Goal: Task Accomplishment & Management: Manage account settings

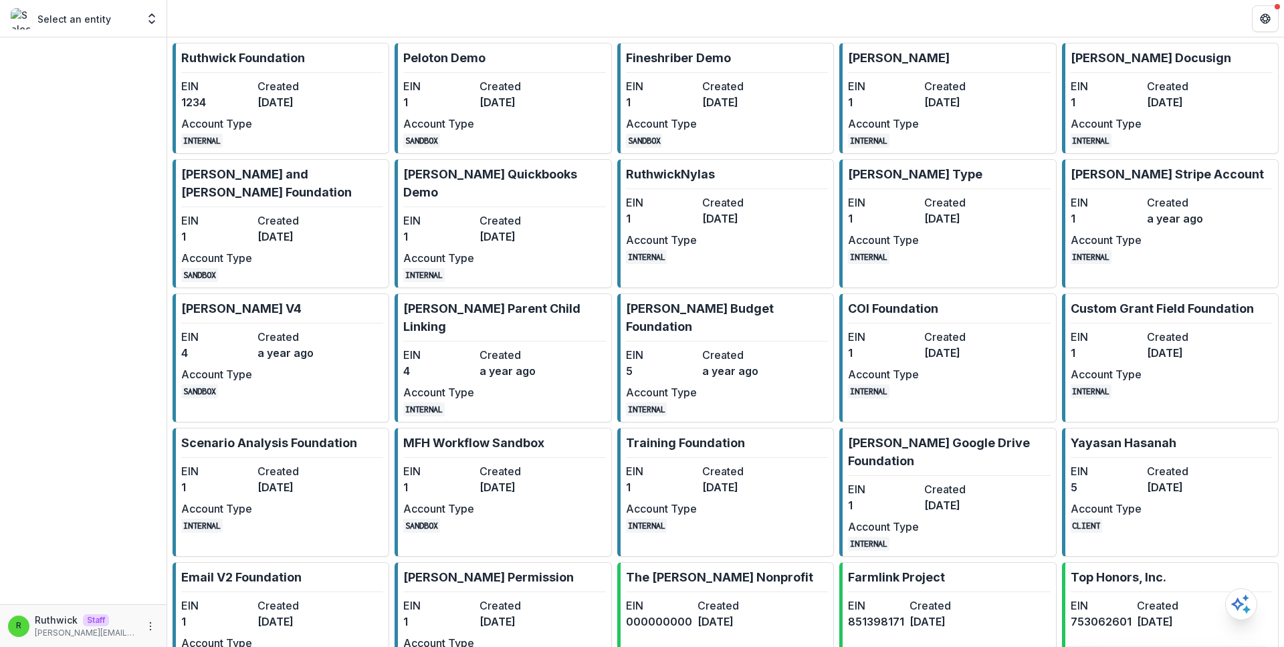
click at [308, 82] on dt "Created" at bounding box center [292, 86] width 71 height 16
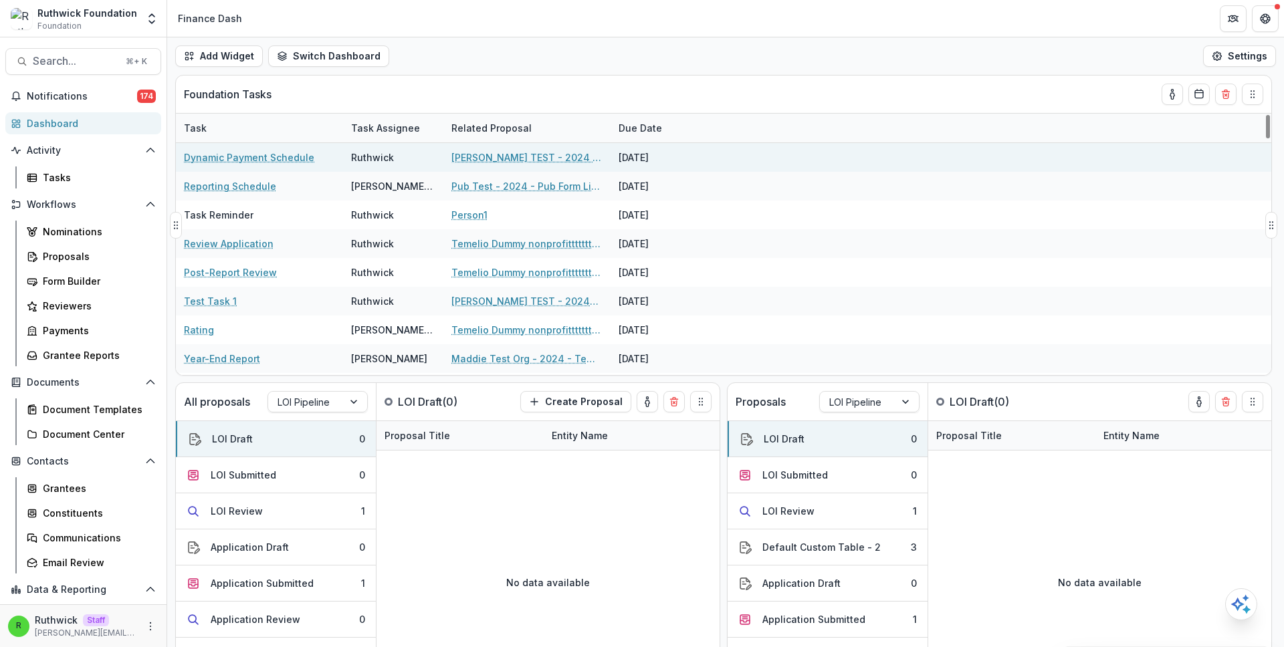
click at [524, 162] on link "[PERSON_NAME] TEST - 2024 - Temelio Test Form" at bounding box center [526, 157] width 151 height 14
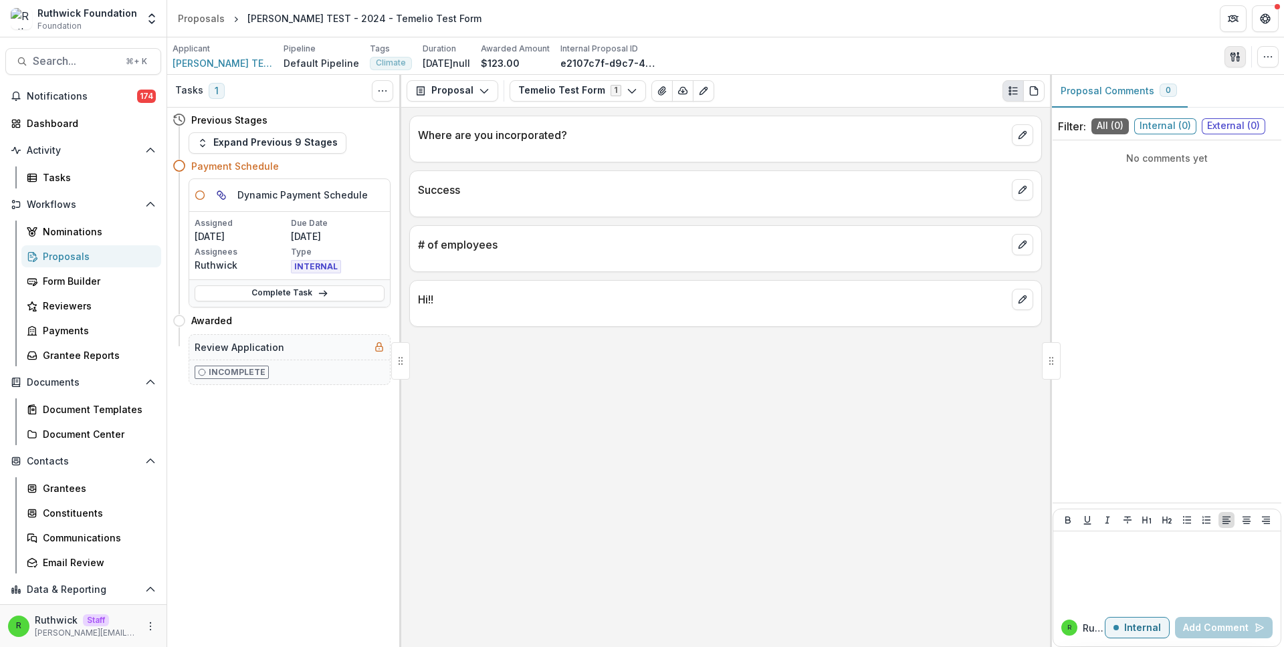
click at [1229, 55] on button "button" at bounding box center [1235, 56] width 21 height 21
click at [1166, 109] on button "Proposal Files" at bounding box center [1170, 109] width 143 height 22
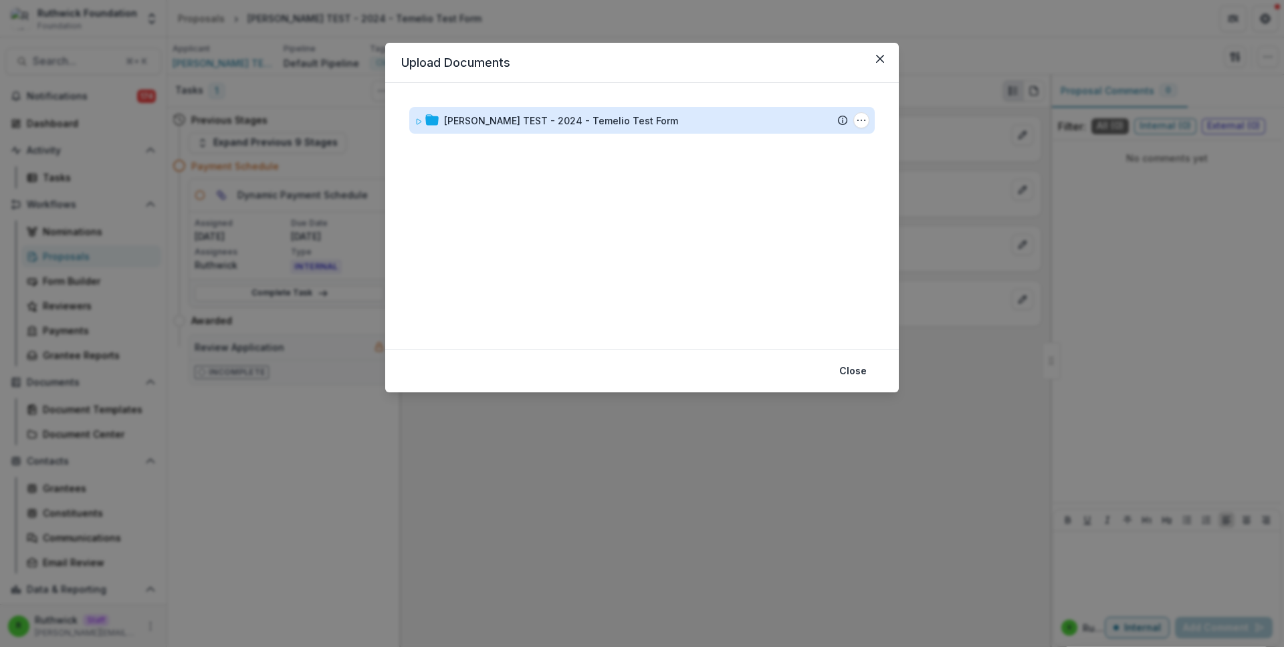
click at [536, 124] on div "Ruthwick TEST - 2024 - Temelio Test Form" at bounding box center [561, 121] width 234 height 14
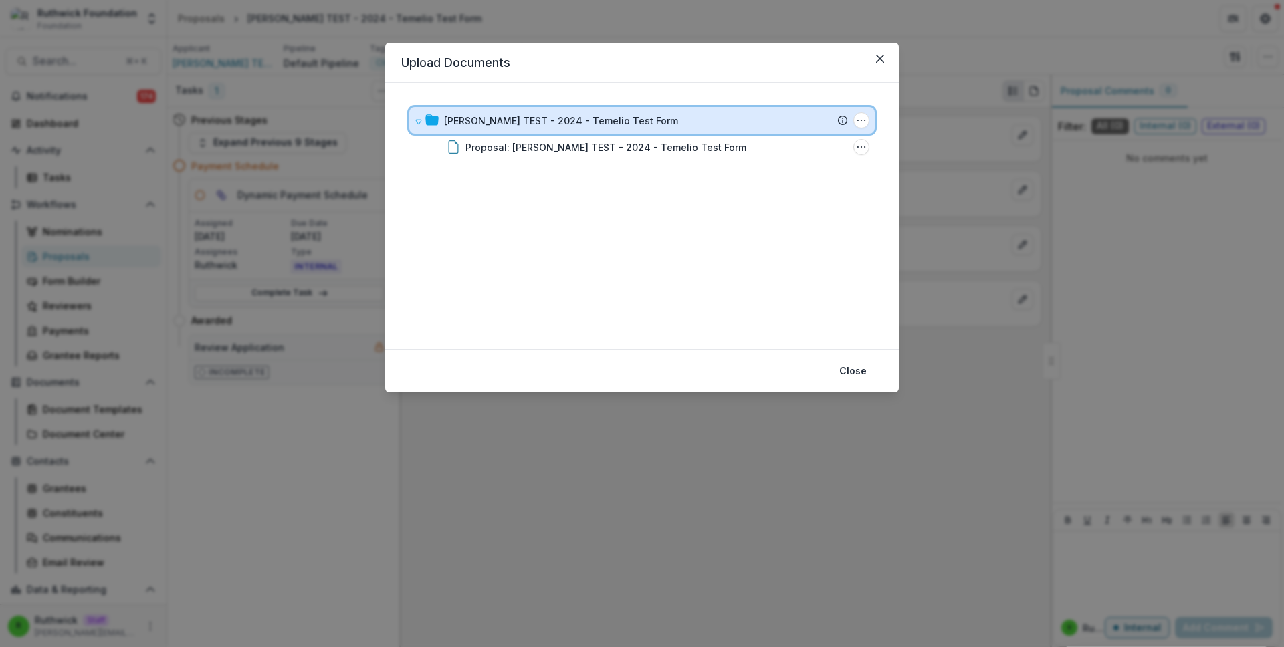
click at [870, 117] on div "Ruthwick TEST - 2024 - Temelio Test Form Submission Temelio Proposal Attached p…" at bounding box center [641, 120] width 465 height 27
click at [798, 124] on div "Ruthwick TEST - 2024 - Temelio Test Form" at bounding box center [646, 121] width 404 height 14
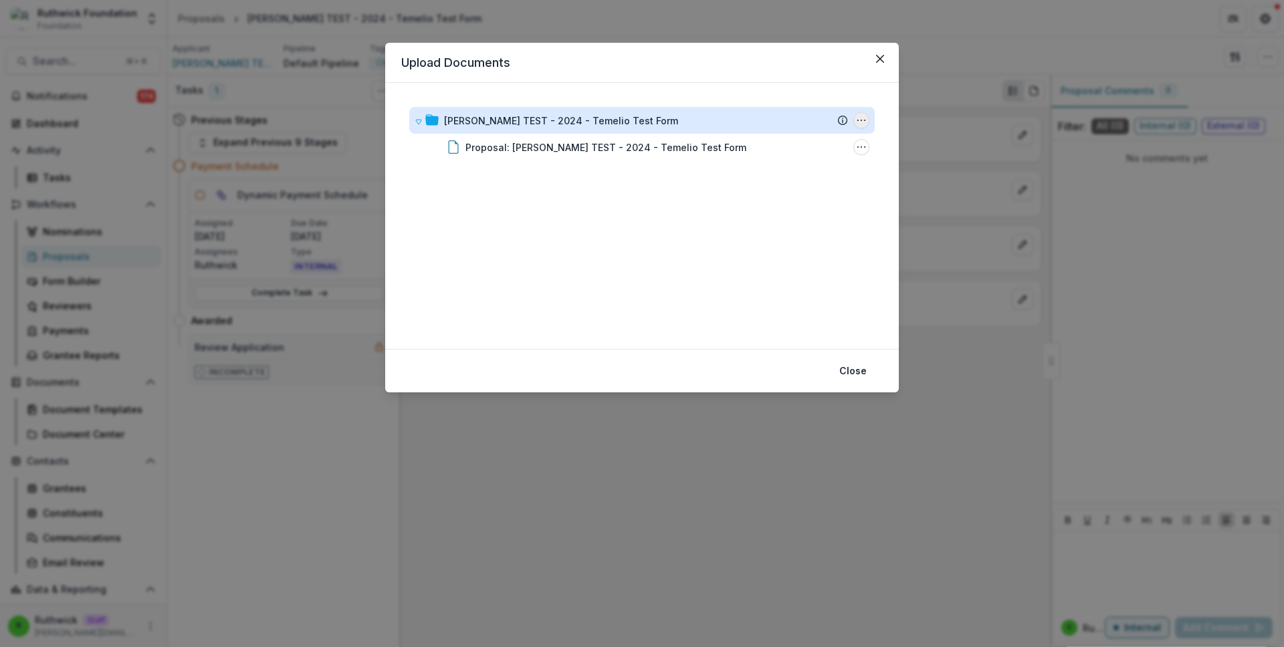
click at [863, 121] on icon "Ruthwick TEST - 2024 - Temelio Test Form Options" at bounding box center [861, 120] width 11 height 11
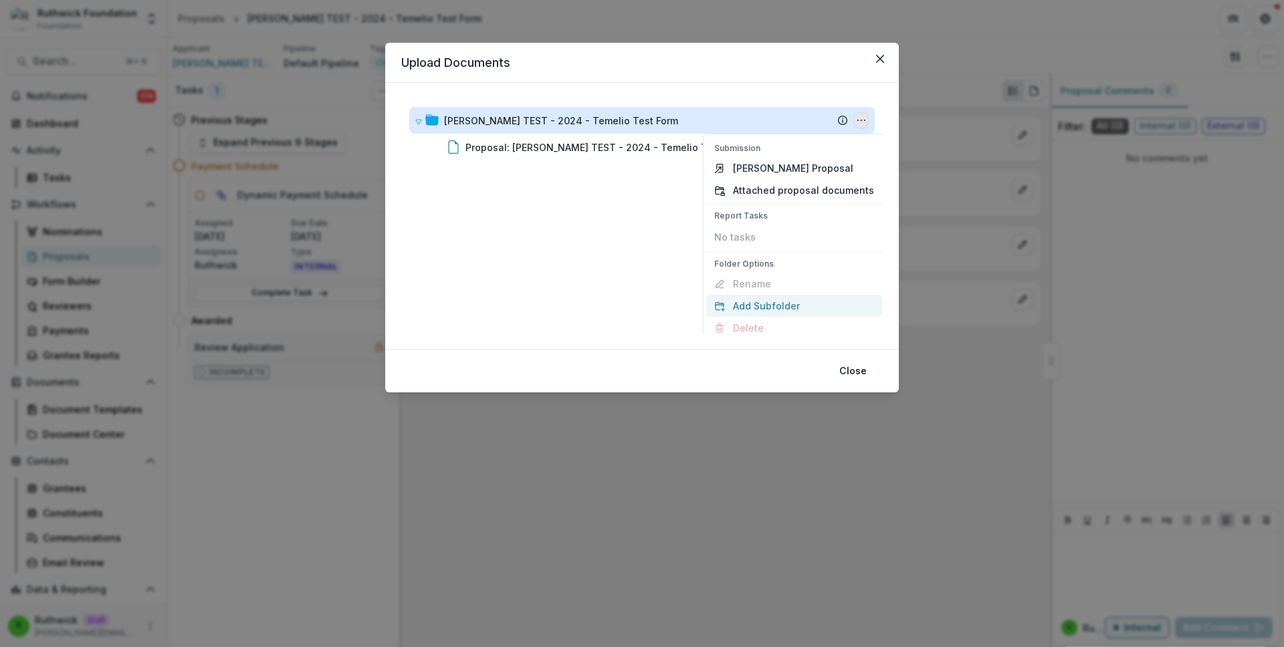
click at [776, 288] on div "Folder Options Rename Add Subfolder Delete" at bounding box center [794, 298] width 176 height 81
click at [776, 299] on button "Add Subfolder" at bounding box center [794, 306] width 176 height 22
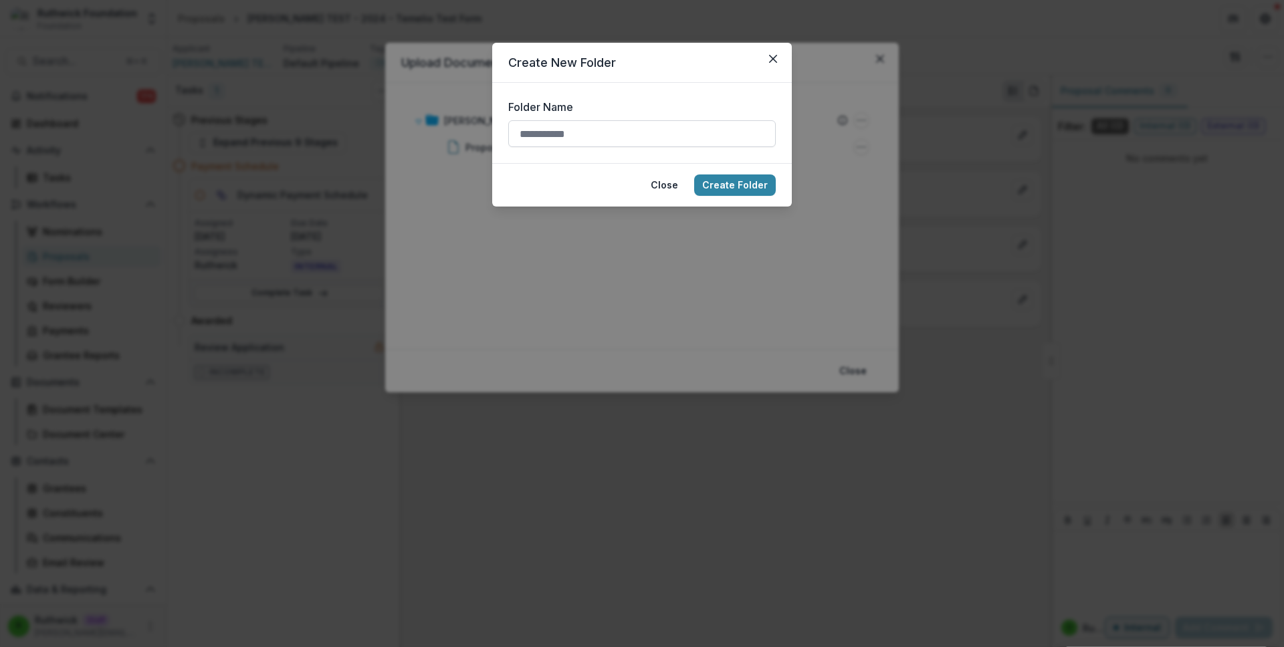
click at [635, 133] on input "Folder Name" at bounding box center [642, 133] width 268 height 27
type input "****"
click at [694, 175] on button "Create Folder" at bounding box center [735, 185] width 82 height 21
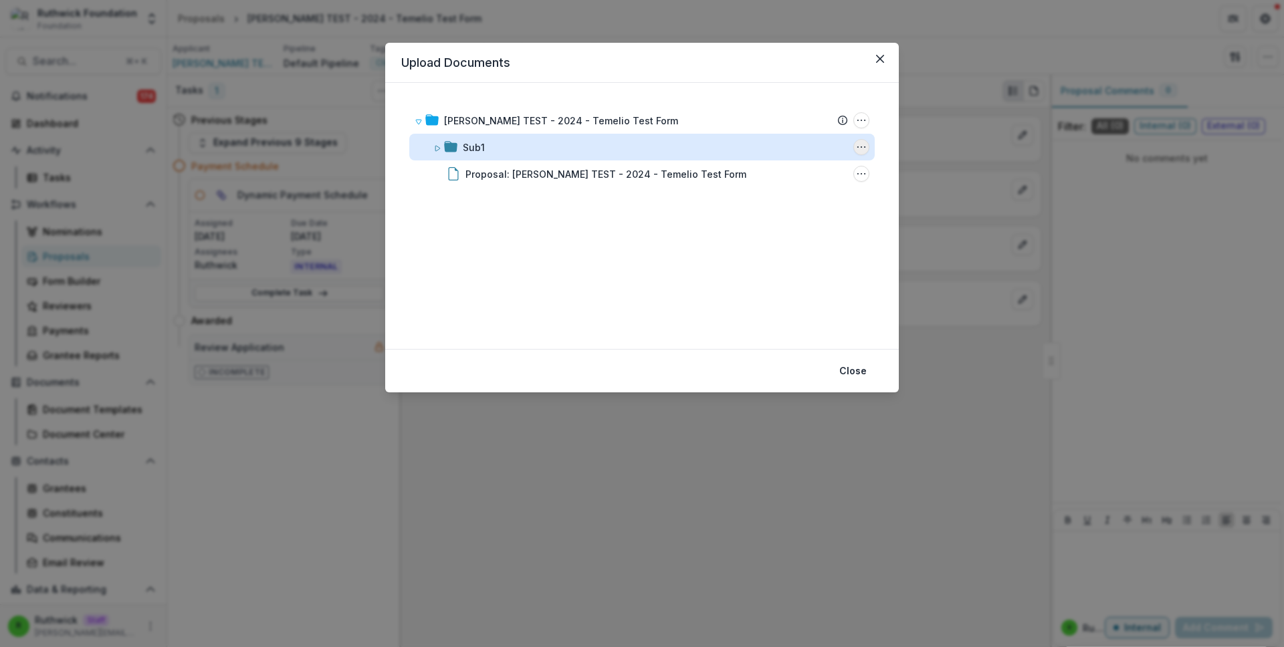
click at [857, 142] on icon "Sub1 Options" at bounding box center [861, 147] width 11 height 11
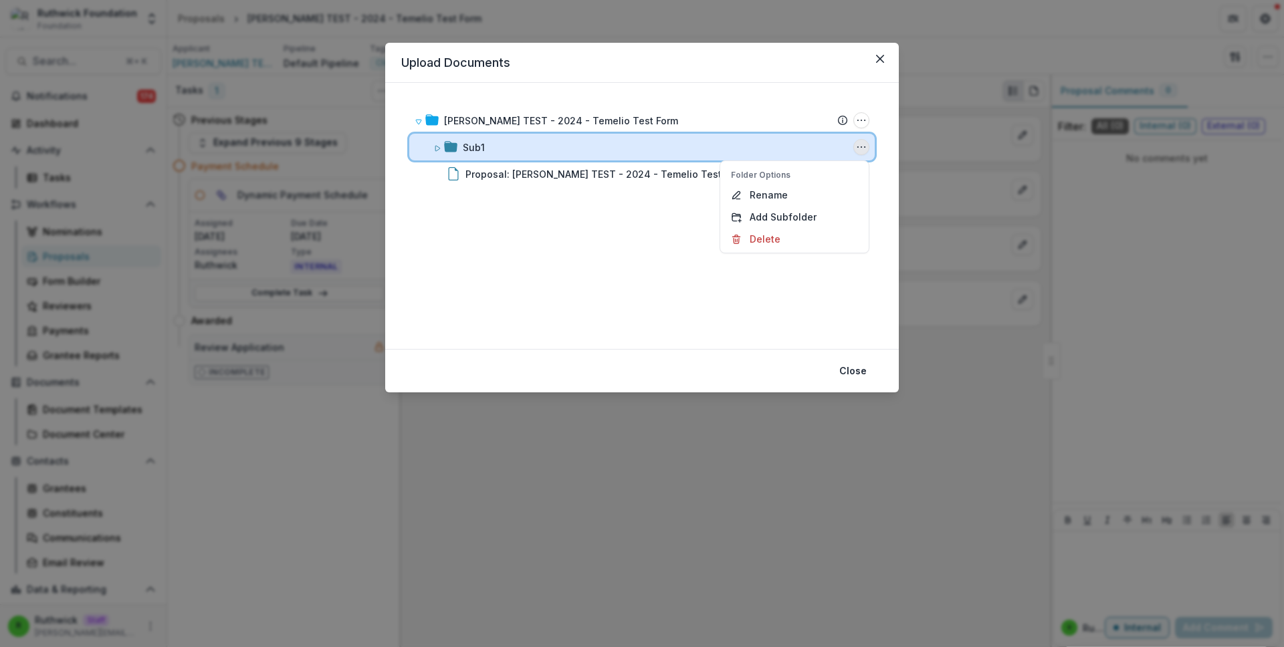
click at [437, 148] on icon at bounding box center [437, 148] width 8 height 8
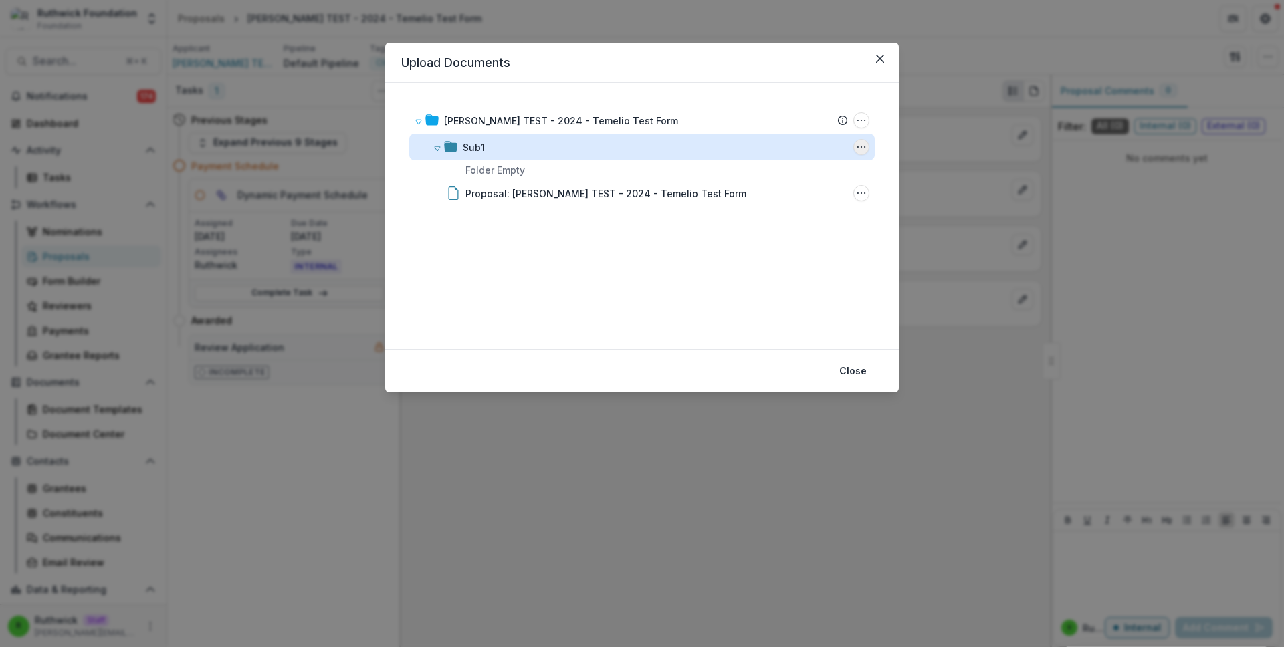
click at [856, 148] on icon "Sub1 Options" at bounding box center [861, 147] width 11 height 11
click at [817, 217] on button "Add Subfolder" at bounding box center [794, 217] width 143 height 22
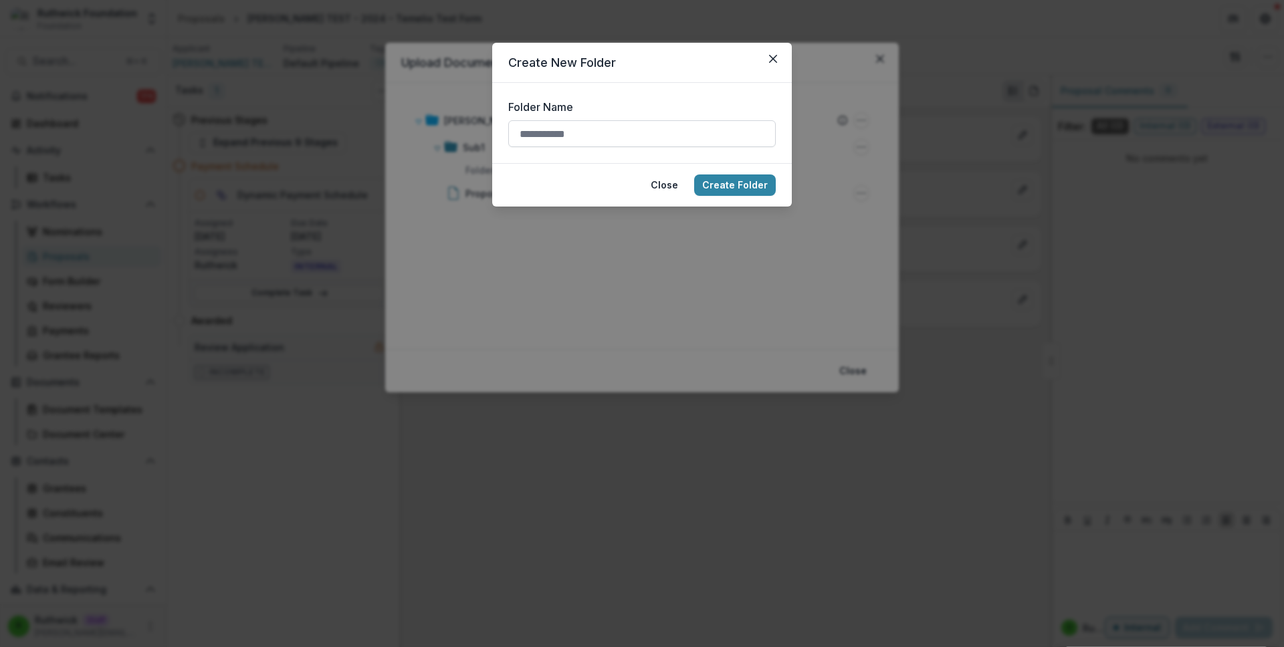
click at [681, 138] on input "Folder Name" at bounding box center [642, 133] width 268 height 27
type input "*****"
click at [694, 175] on button "Create Folder" at bounding box center [735, 185] width 82 height 21
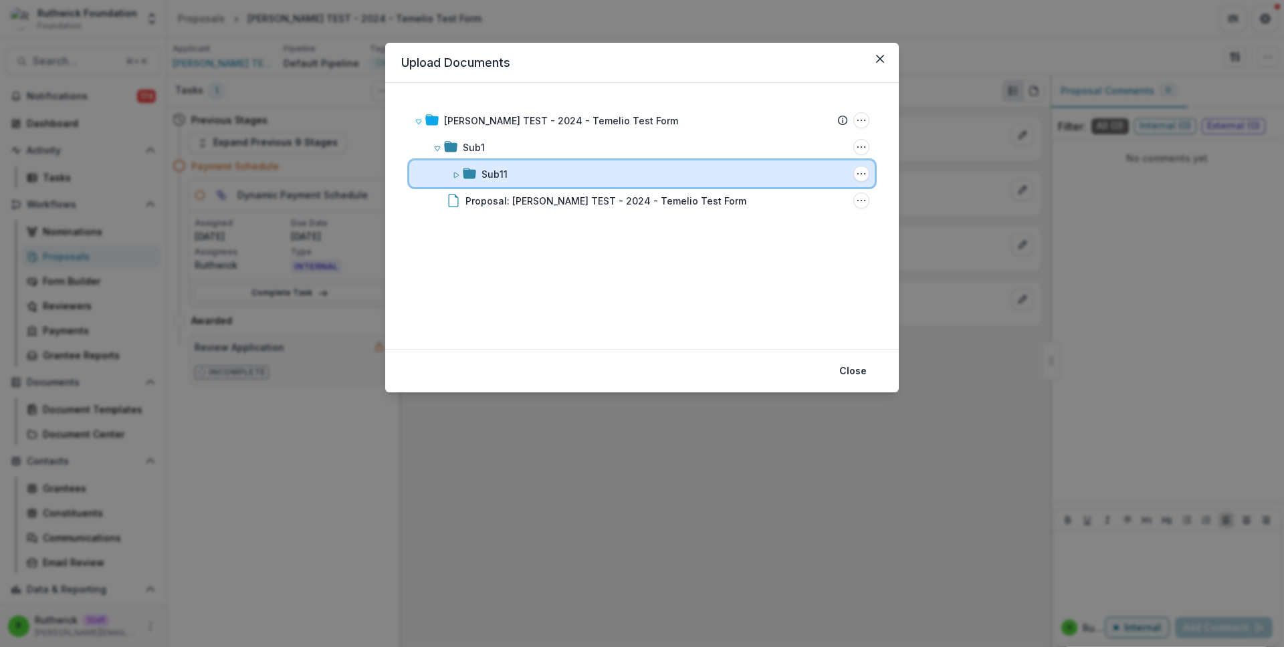
click at [452, 179] on span at bounding box center [456, 174] width 8 height 14
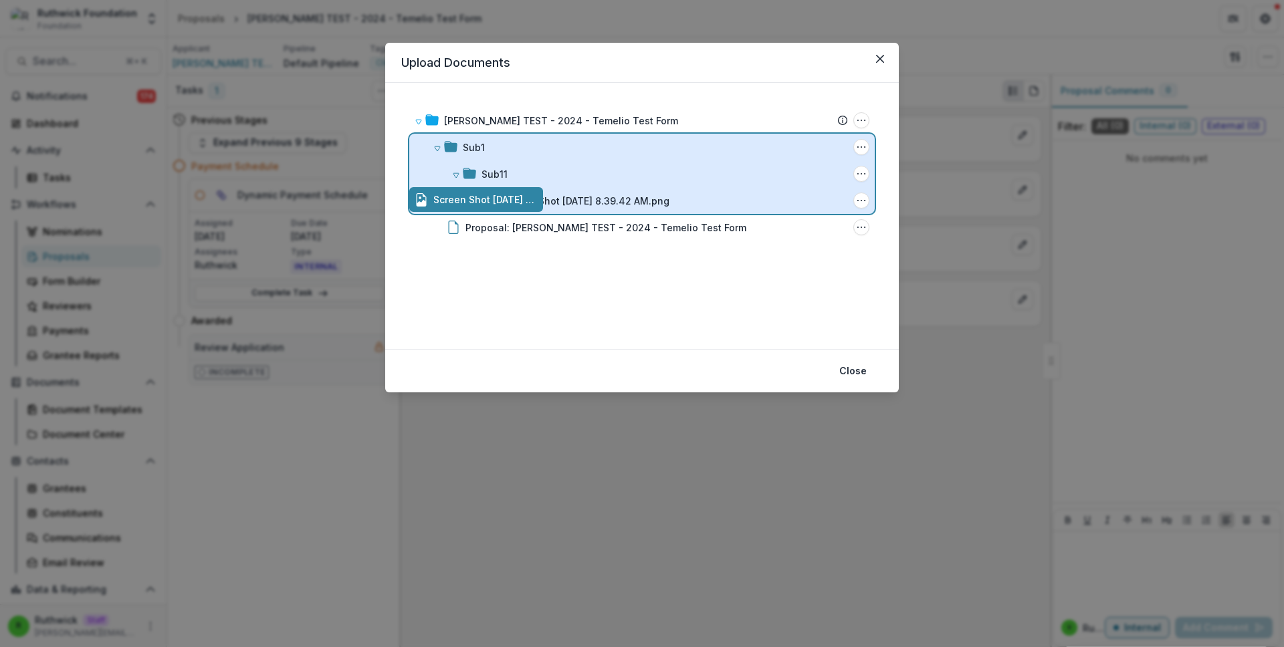
drag, startPoint x: 583, startPoint y: 202, endPoint x: 496, endPoint y: 148, distance: 102.1
click at [496, 148] on div "Ruthwick TEST - 2024 - Temelio Test Form Submission Temelio Proposal Attached p…" at bounding box center [642, 216] width 514 height 266
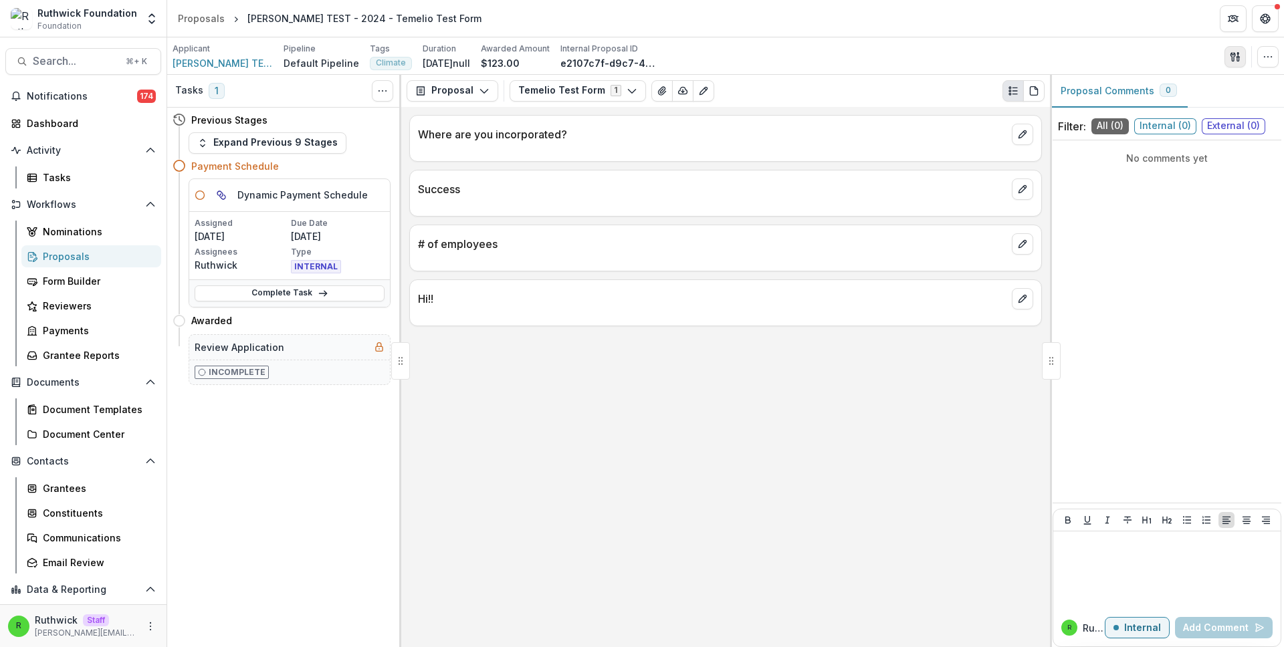
click at [1226, 63] on button "button" at bounding box center [1235, 56] width 21 height 21
click at [1190, 102] on button "Proposal Files" at bounding box center [1170, 109] width 143 height 22
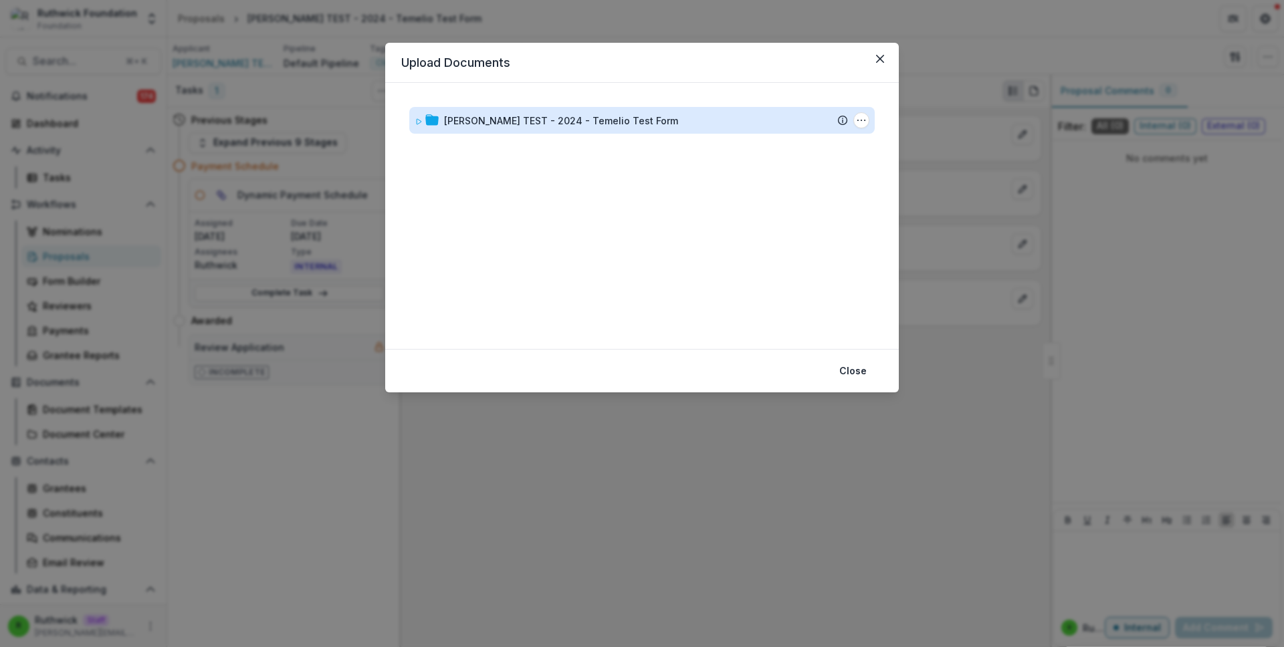
drag, startPoint x: 660, startPoint y: 102, endPoint x: 661, endPoint y: 118, distance: 16.1
click at [661, 110] on div "[PERSON_NAME] TEST - 2024 - Temelio Test Form Submission Temelio Proposal Attac…" at bounding box center [642, 216] width 482 height 234
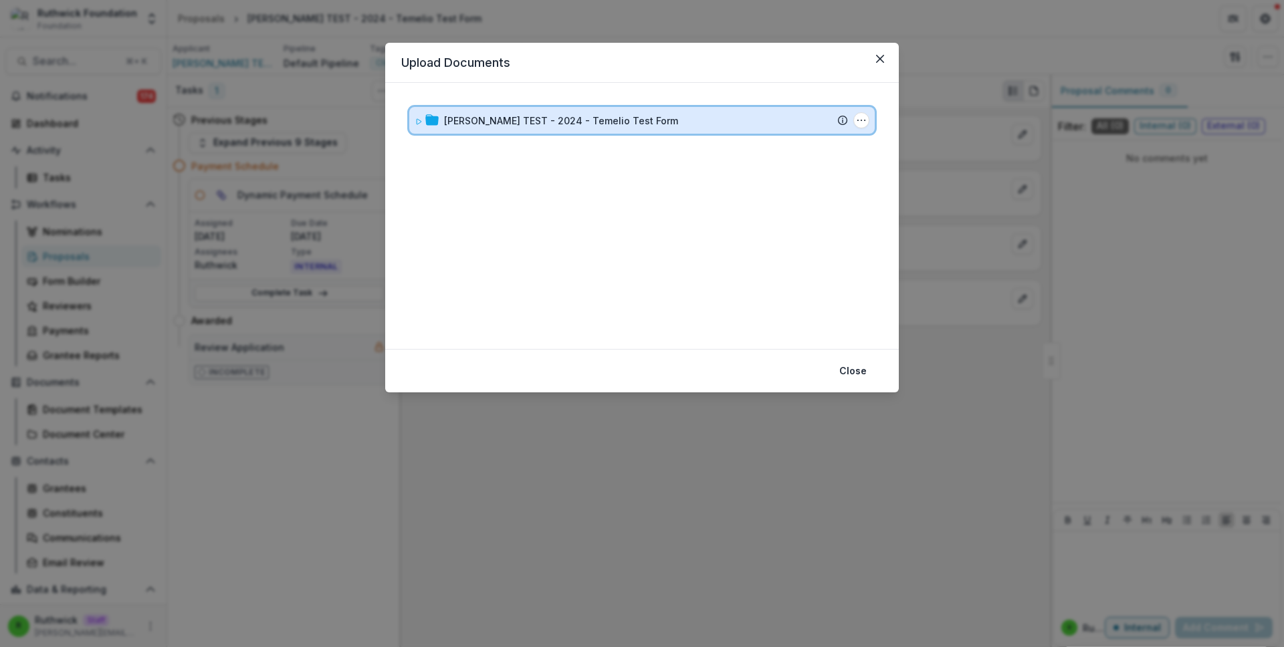
click at [663, 122] on div "[PERSON_NAME] TEST - 2024 - Temelio Test Form" at bounding box center [646, 121] width 404 height 14
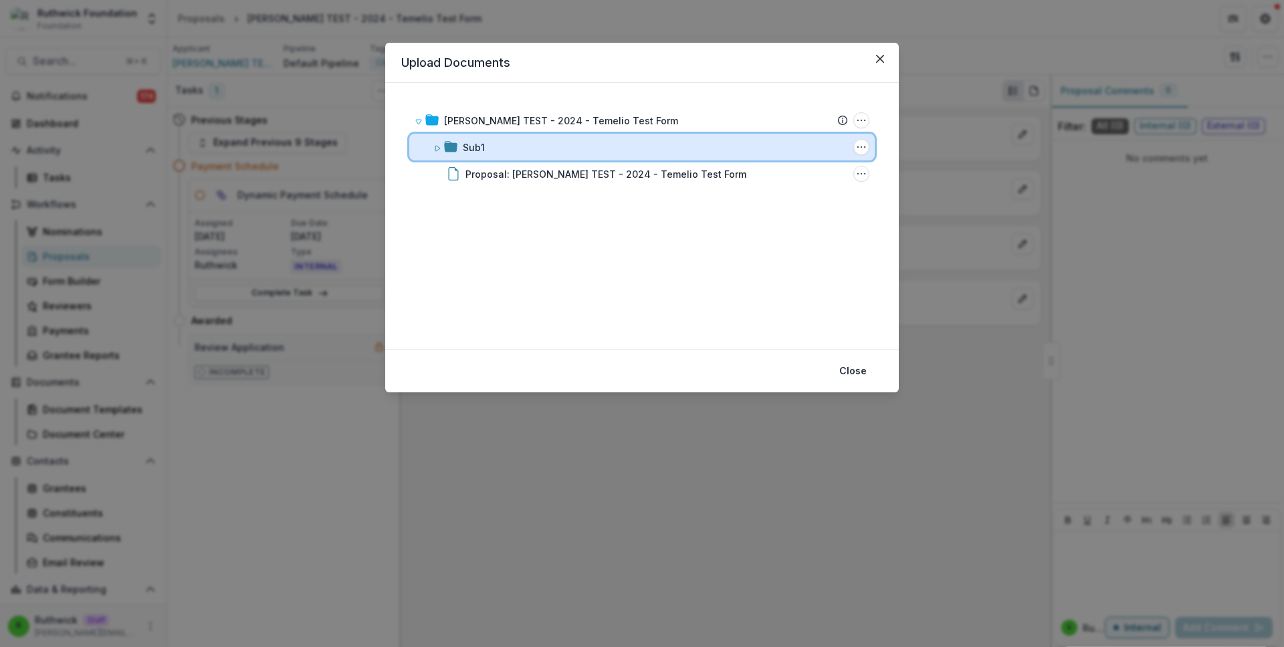
click at [665, 144] on div "Sub1" at bounding box center [655, 147] width 385 height 14
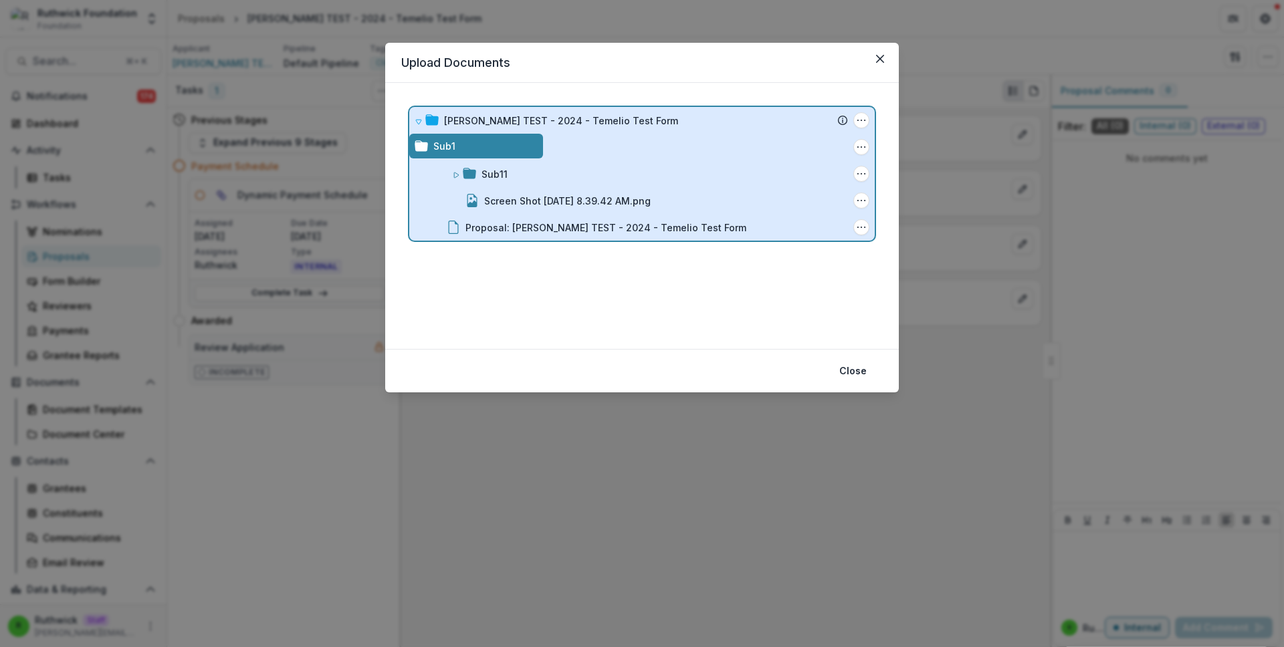
drag, startPoint x: 709, startPoint y: 203, endPoint x: 660, endPoint y: 200, distance: 48.9
click at [660, 200] on div "Ruthwick TEST - 2024 - Temelio Test Form Submission Temelio Proposal Attached p…" at bounding box center [642, 216] width 514 height 266
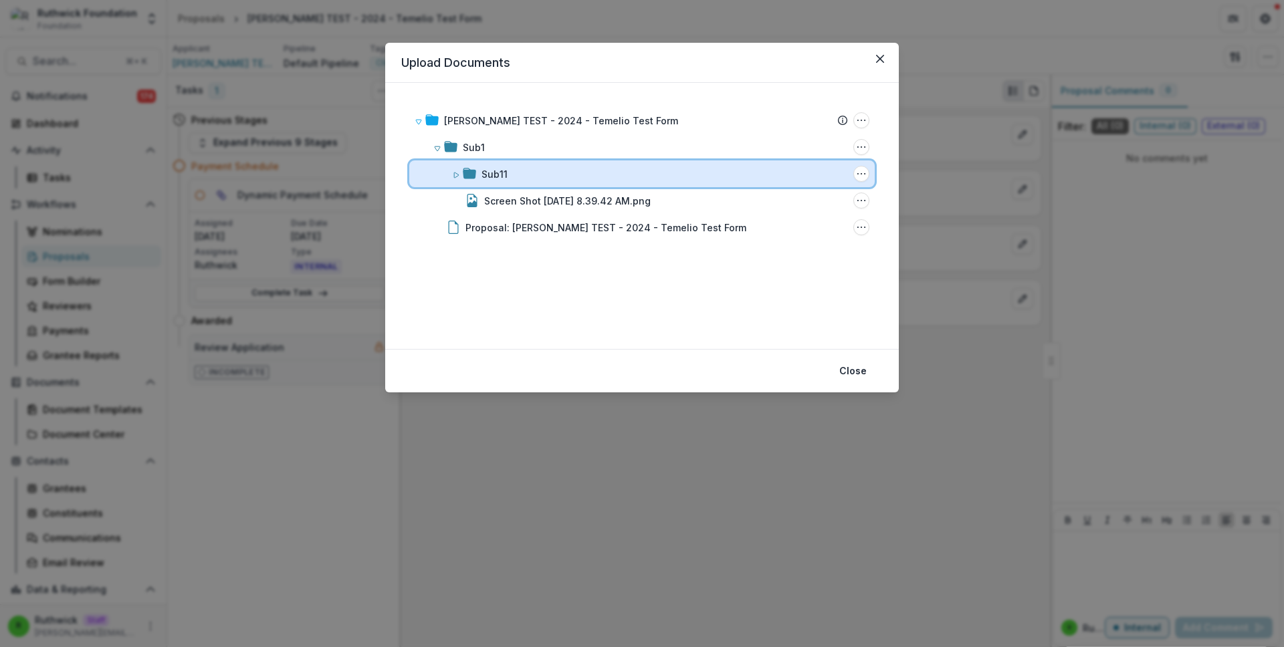
click at [450, 175] on div "Sub11 Folder Options Rename Add Subfolder Delete" at bounding box center [641, 174] width 465 height 27
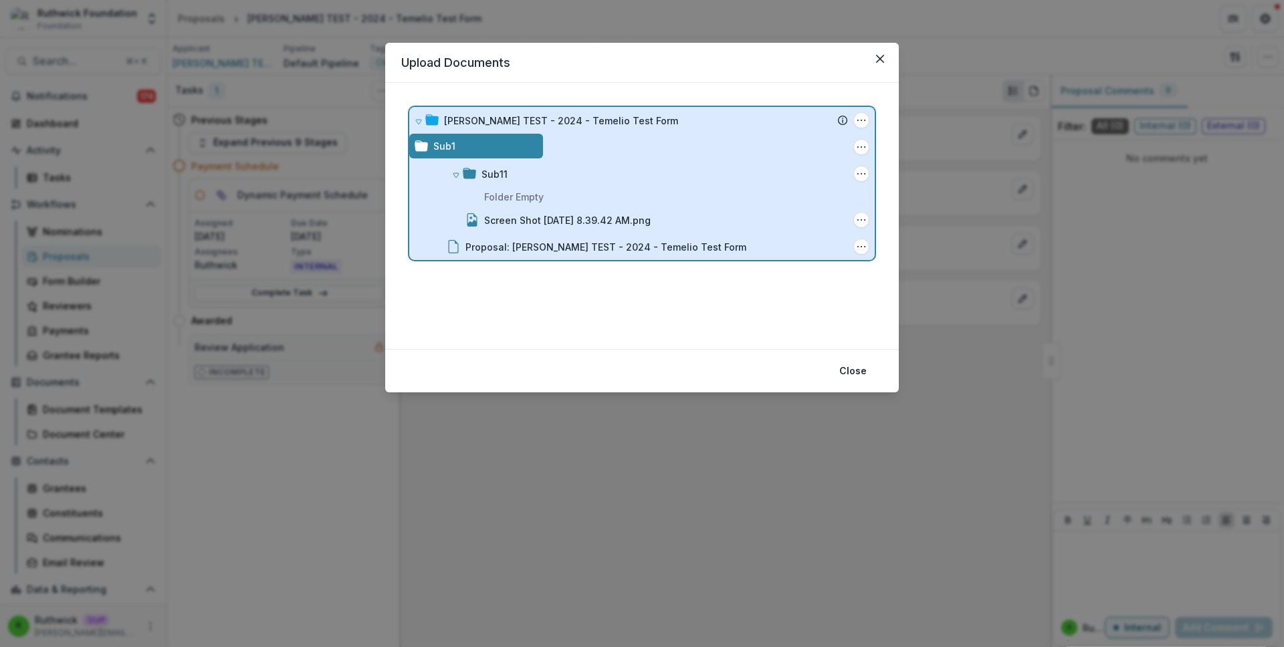
drag, startPoint x: 568, startPoint y: 219, endPoint x: 643, endPoint y: 185, distance: 82.9
click at [643, 185] on div "Ruthwick TEST - 2024 - Temelio Test Form Submission Temelio Proposal Attached p…" at bounding box center [642, 216] width 514 height 266
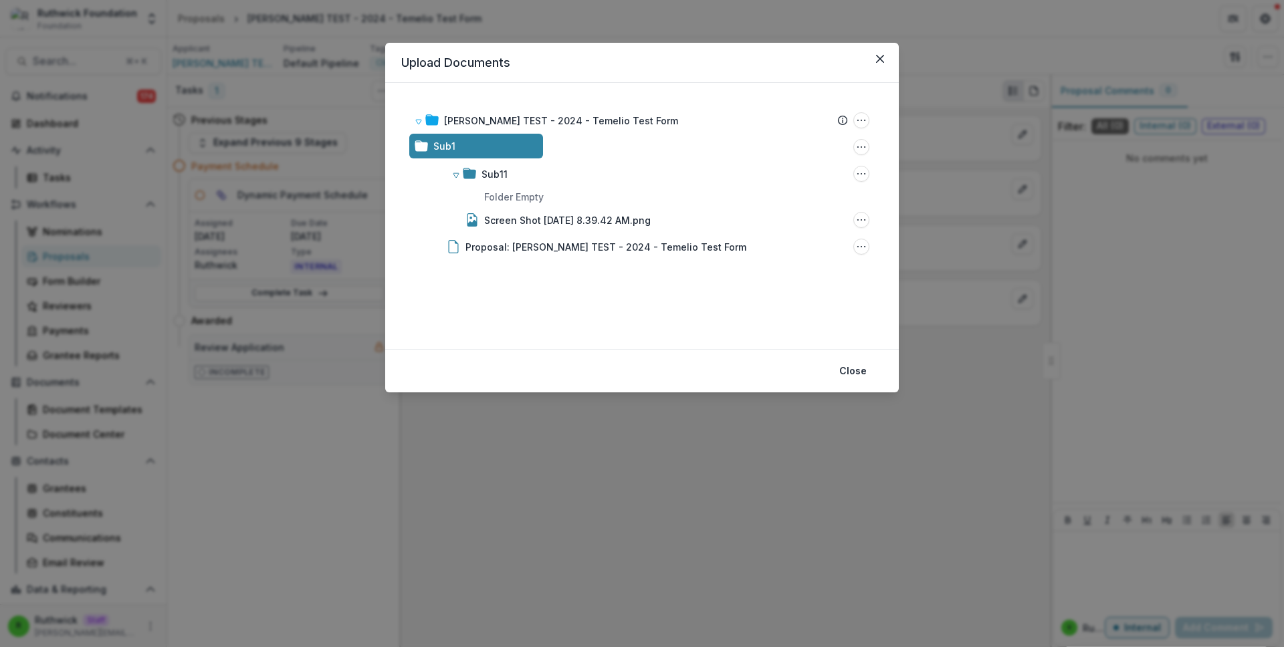
drag, startPoint x: 603, startPoint y: 223, endPoint x: 605, endPoint y: 195, distance: 28.2
click at [605, 140] on div "Ruthwick TEST - 2024 - Temelio Test Form Submission Temelio Proposal Attached p…" at bounding box center [642, 216] width 514 height 266
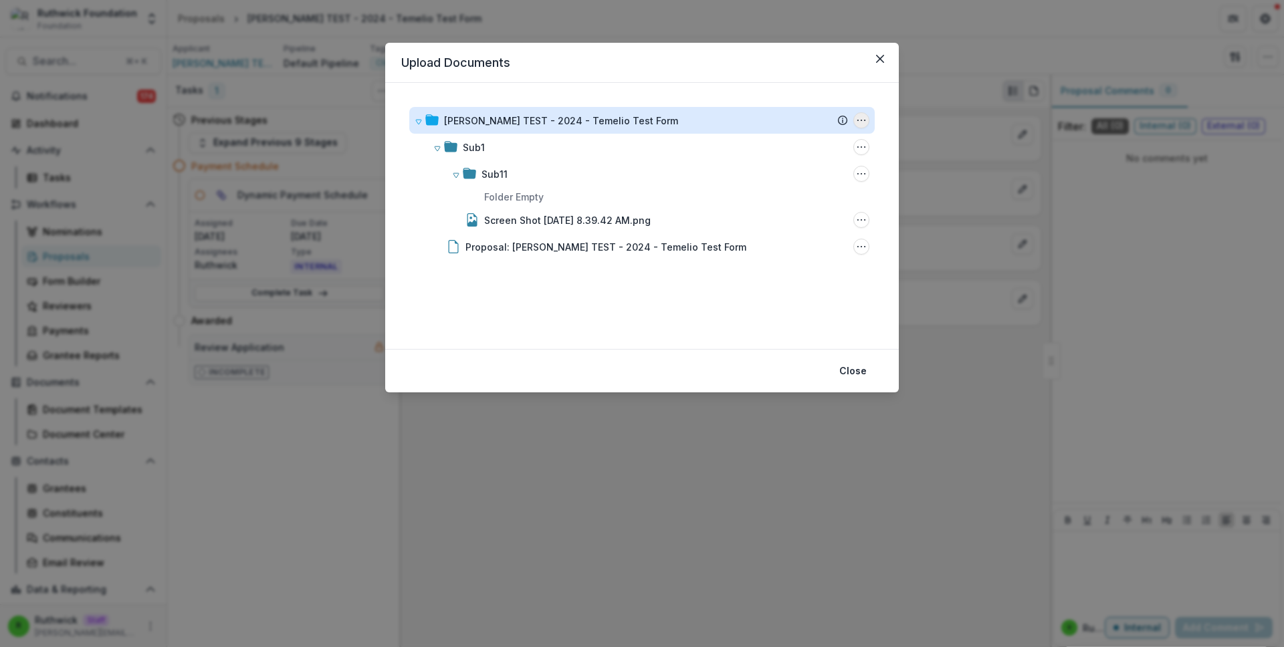
click at [863, 120] on icon "Ruthwick TEST - 2024 - Temelio Test Form Options" at bounding box center [861, 120] width 11 height 11
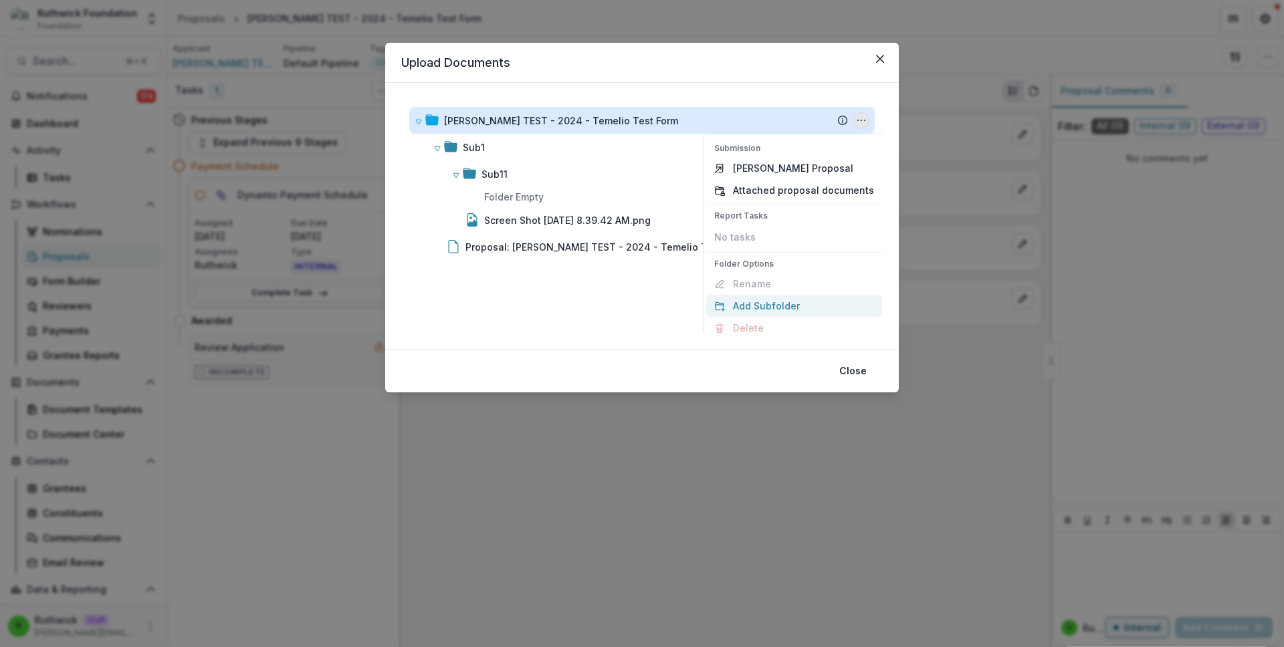
click at [791, 302] on button "Add Subfolder" at bounding box center [794, 306] width 176 height 22
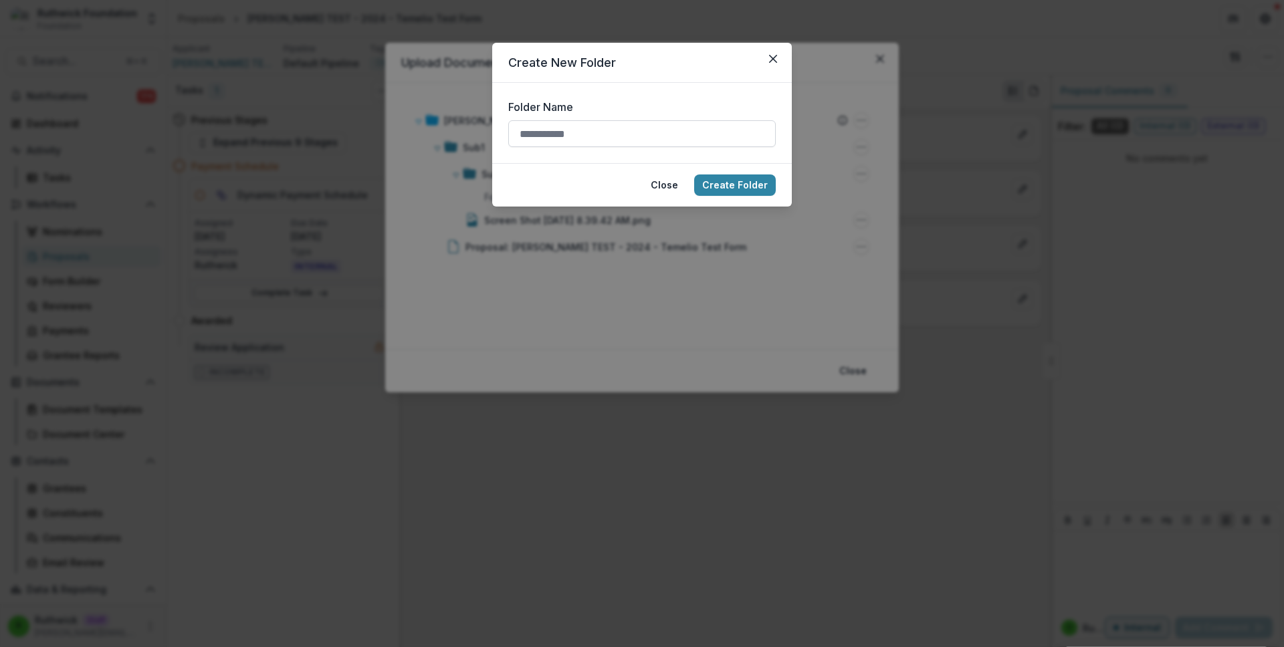
click at [659, 133] on input "Folder Name" at bounding box center [642, 133] width 268 height 27
type input "****"
click at [694, 175] on button "Create Folder" at bounding box center [735, 185] width 82 height 21
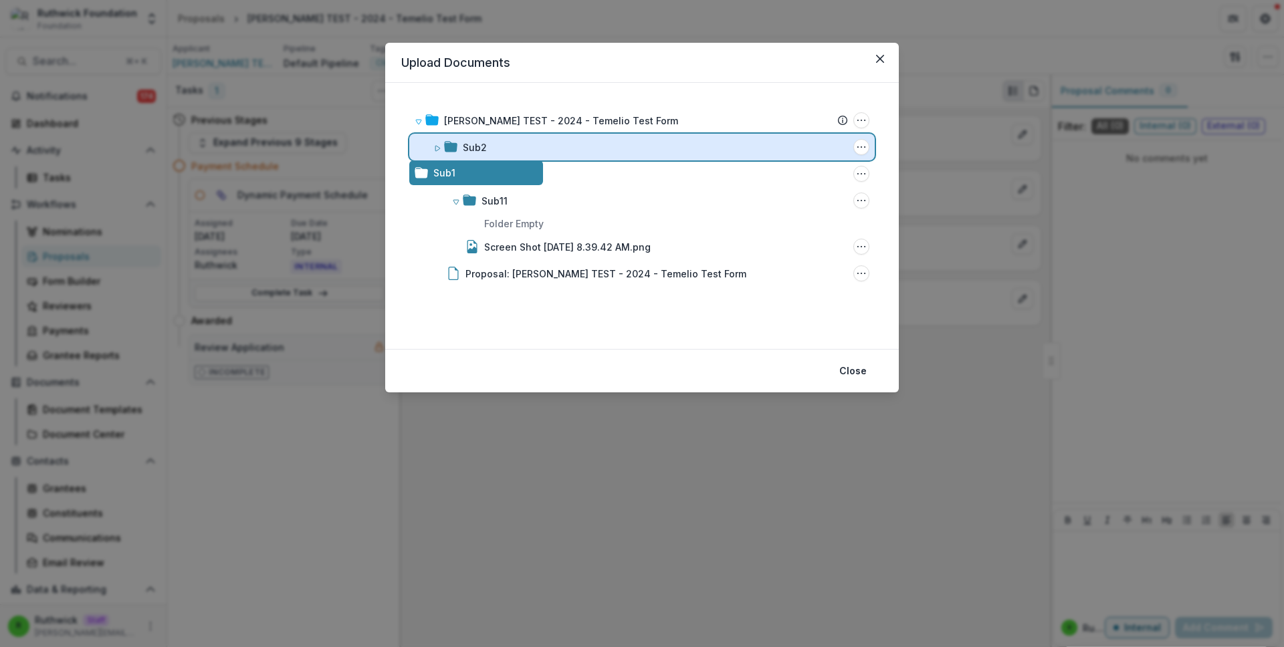
drag, startPoint x: 586, startPoint y: 246, endPoint x: 603, endPoint y: 231, distance: 22.7
click at [603, 231] on div "Ruthwick TEST - 2024 - Temelio Test Form Submission Temelio Proposal Attached p…" at bounding box center [642, 216] width 514 height 266
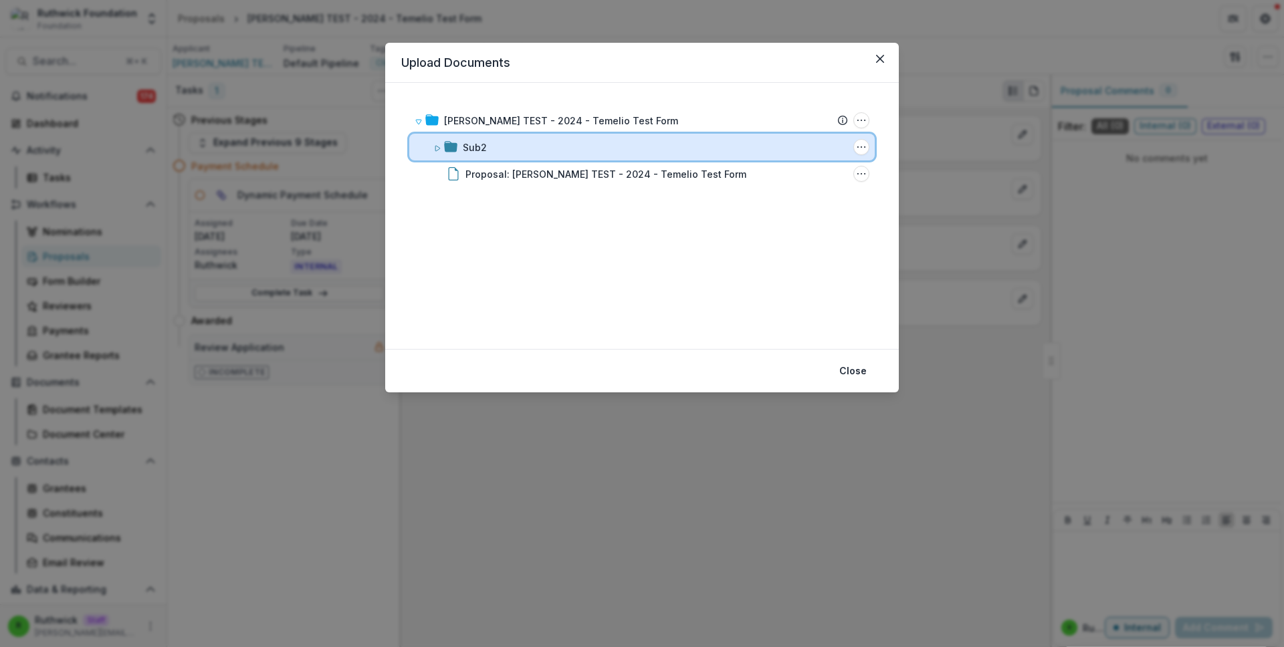
click at [440, 148] on icon at bounding box center [437, 148] width 8 height 8
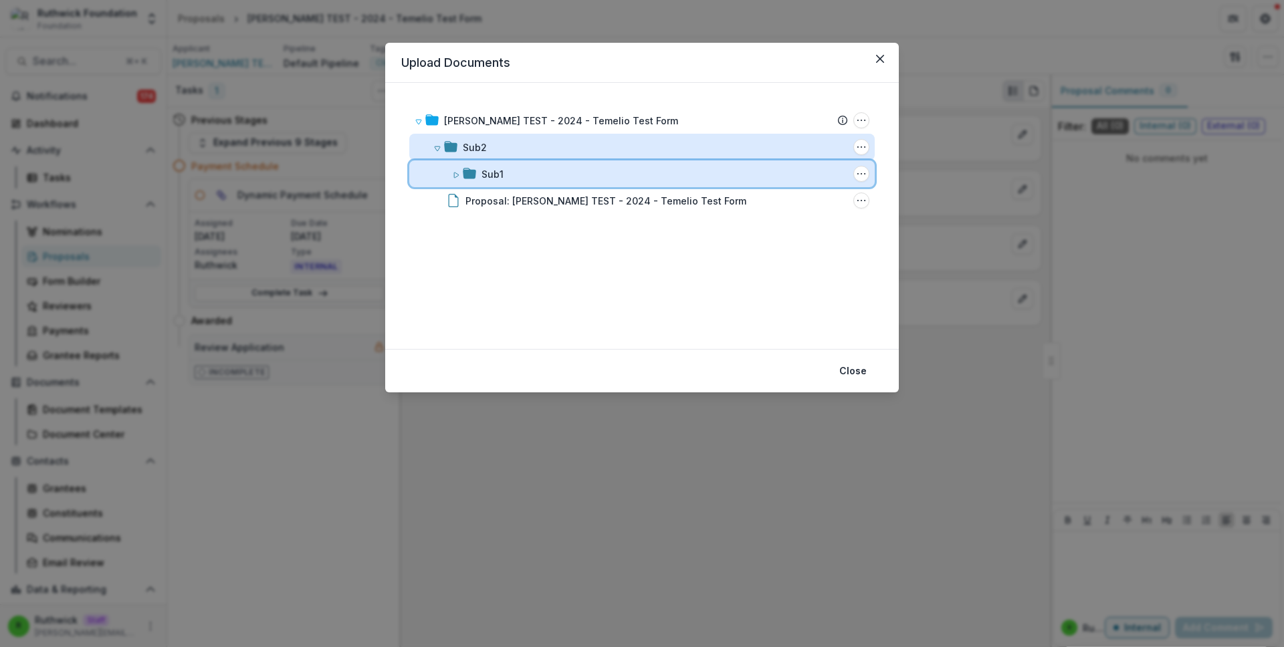
click at [456, 175] on icon at bounding box center [456, 175] width 8 height 8
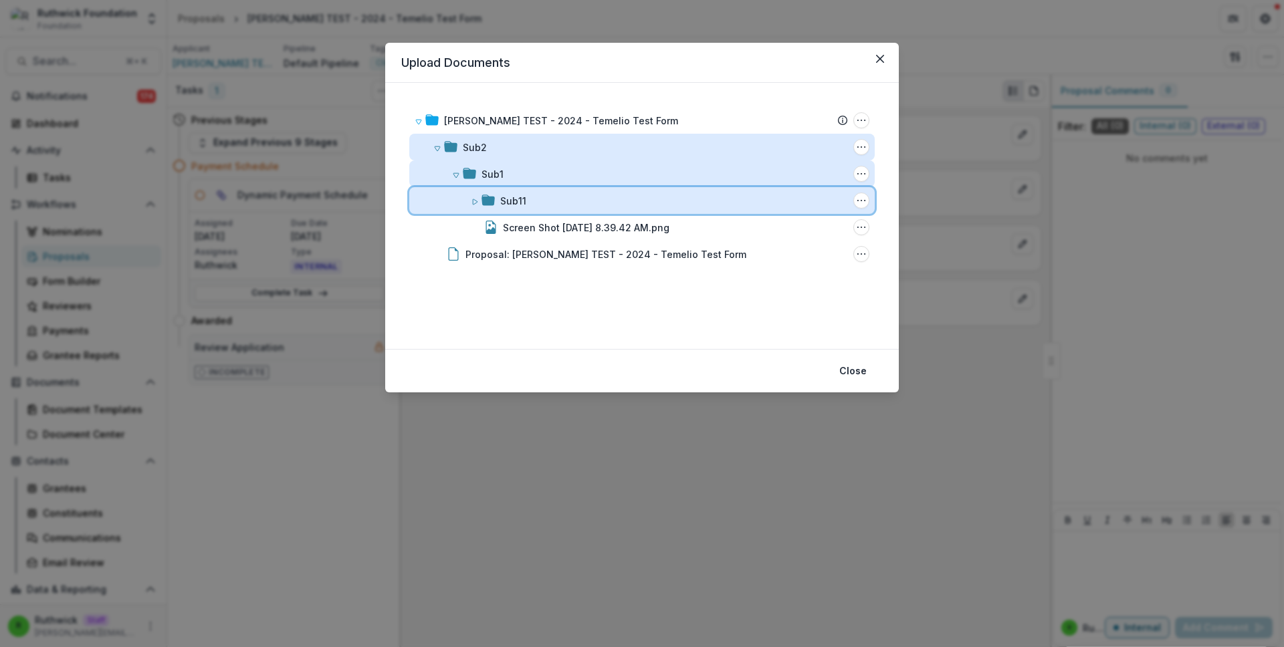
click at [479, 213] on div "Sub11 Folder Options Rename Add Subfolder Delete" at bounding box center [641, 200] width 465 height 27
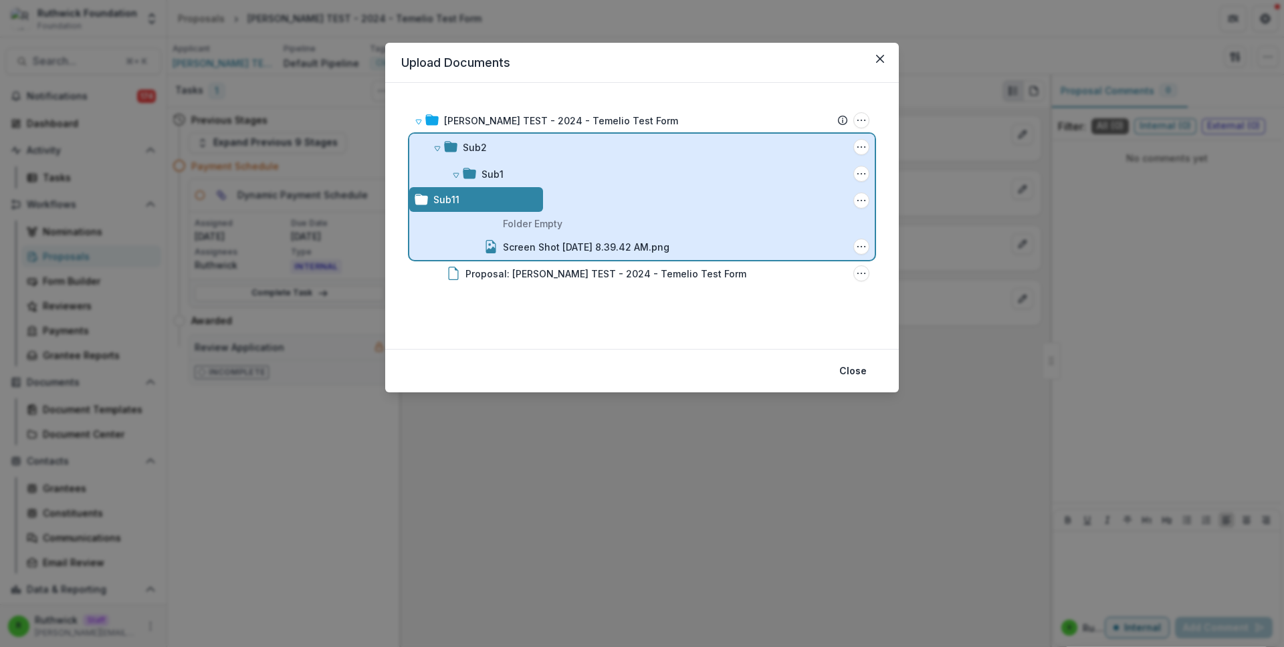
drag, startPoint x: 583, startPoint y: 208, endPoint x: 508, endPoint y: 152, distance: 93.6
click at [504, 152] on div "Ruthwick TEST - 2024 - Temelio Test Form Submission Temelio Proposal Attached p…" at bounding box center [642, 216] width 514 height 266
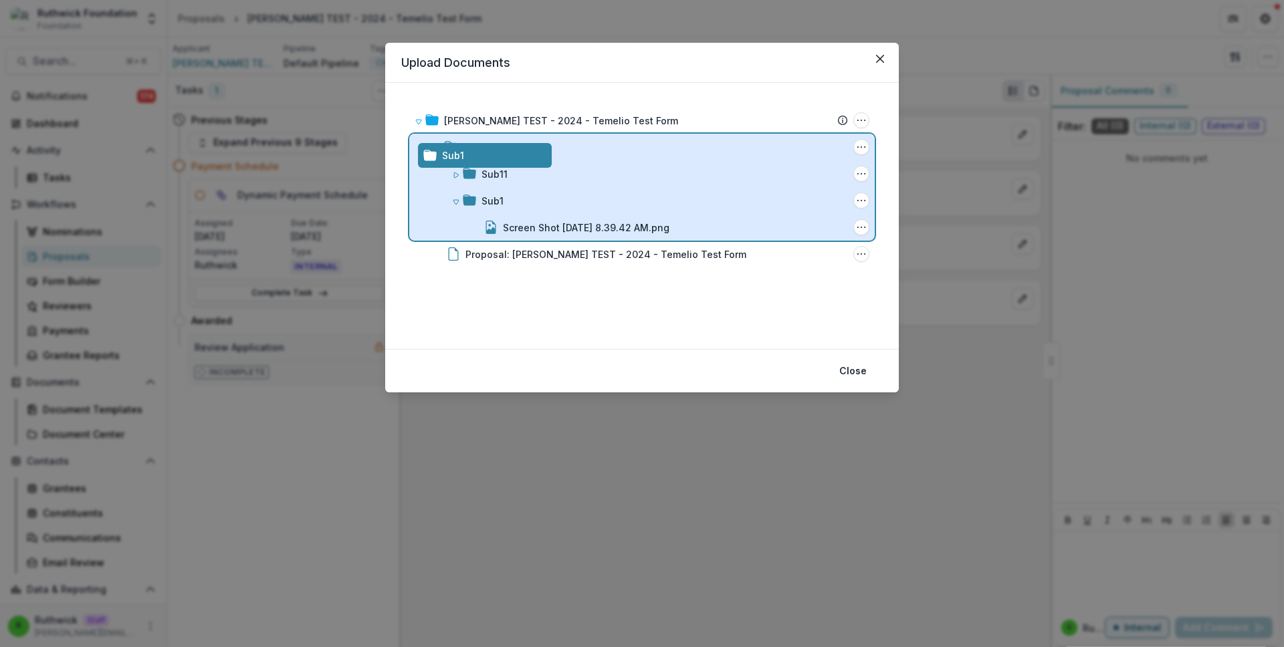
drag, startPoint x: 524, startPoint y: 229, endPoint x: 532, endPoint y: 185, distance: 45.0
click at [532, 185] on div "Ruthwick TEST - 2024 - Temelio Test Form Submission Temelio Proposal Attached p…" at bounding box center [642, 216] width 514 height 266
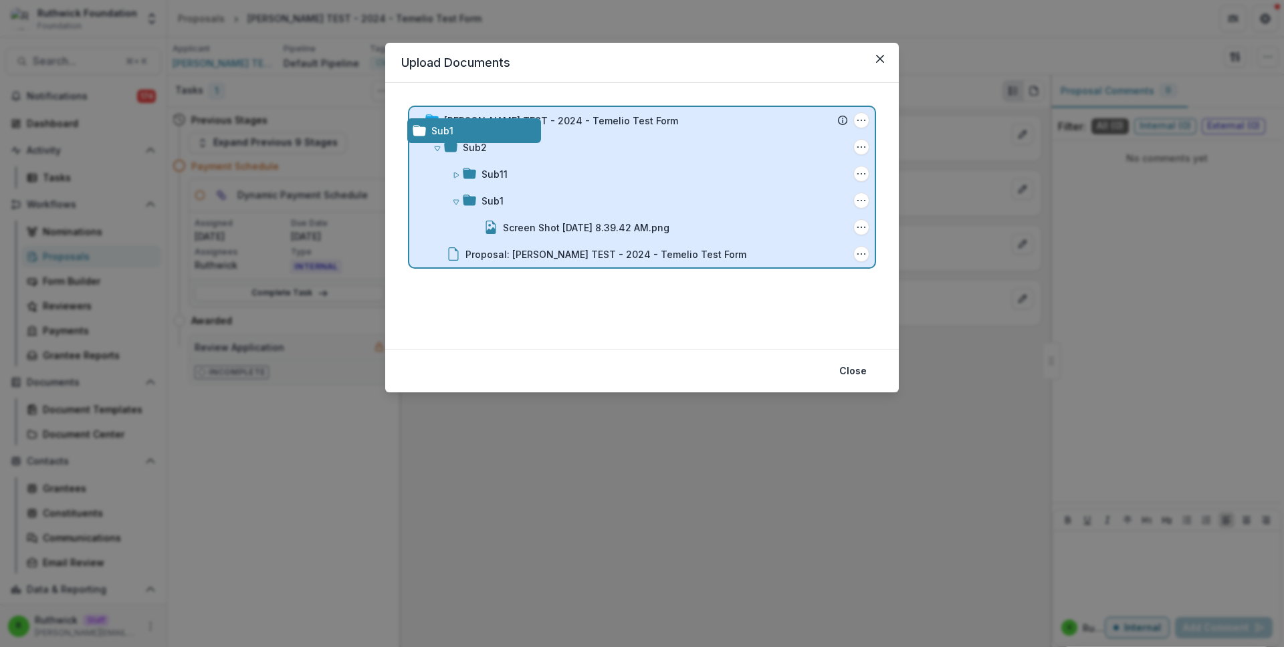
drag, startPoint x: 540, startPoint y: 225, endPoint x: 538, endPoint y: 156, distance: 68.9
click at [538, 156] on div "Ruthwick TEST - 2024 - Temelio Test Form Submission Temelio Proposal Attached p…" at bounding box center [642, 216] width 514 height 266
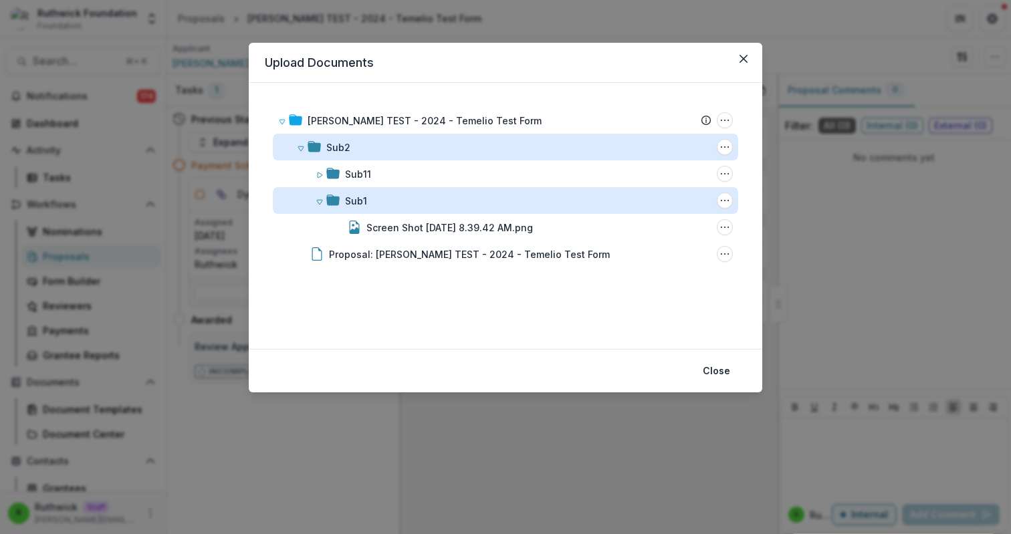
click at [677, 75] on header "Upload Documents" at bounding box center [506, 63] width 514 height 40
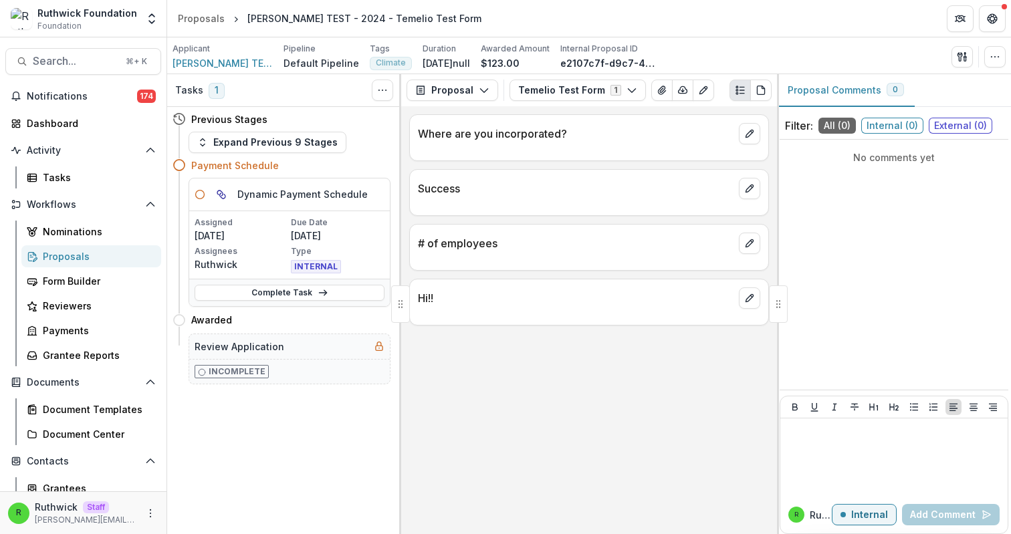
click at [522, 331] on div "Where are you incorporated? Success # of employees Hi!!" at bounding box center [589, 320] width 376 height 428
click at [964, 60] on icon "button" at bounding box center [965, 59] width 2 height 4
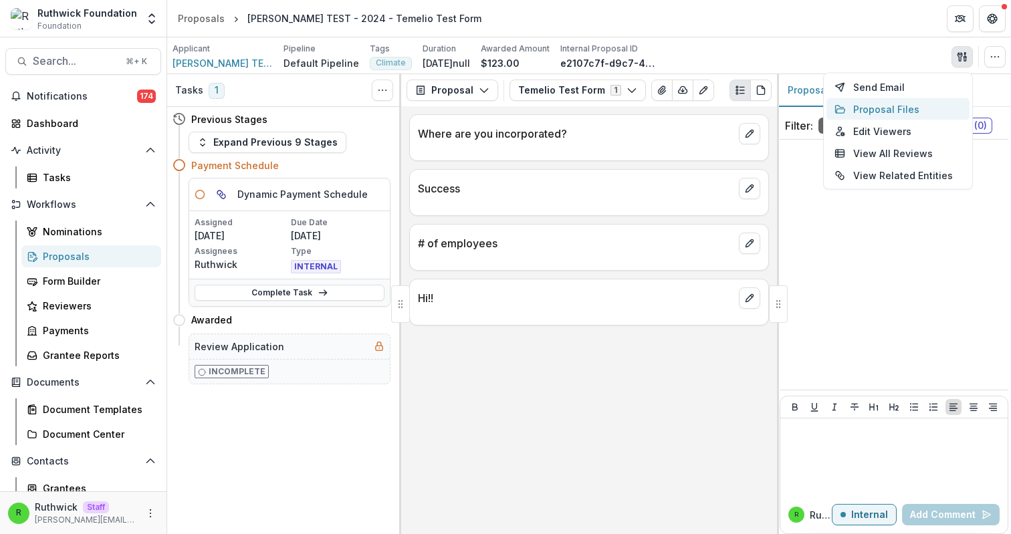
click at [892, 108] on button "Proposal Files" at bounding box center [898, 109] width 143 height 22
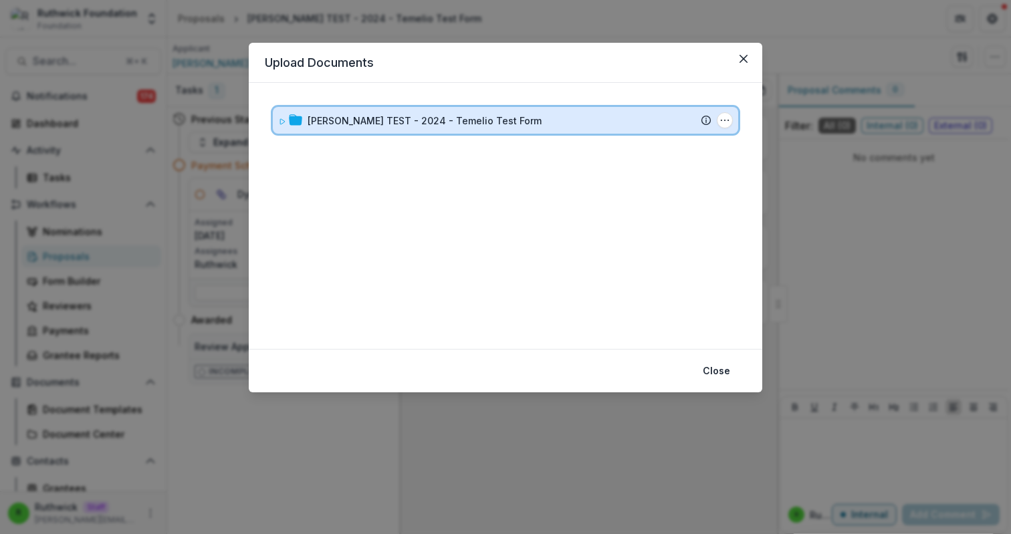
click at [546, 118] on div "Ruthwick TEST - 2024 - Temelio Test Form" at bounding box center [510, 121] width 404 height 14
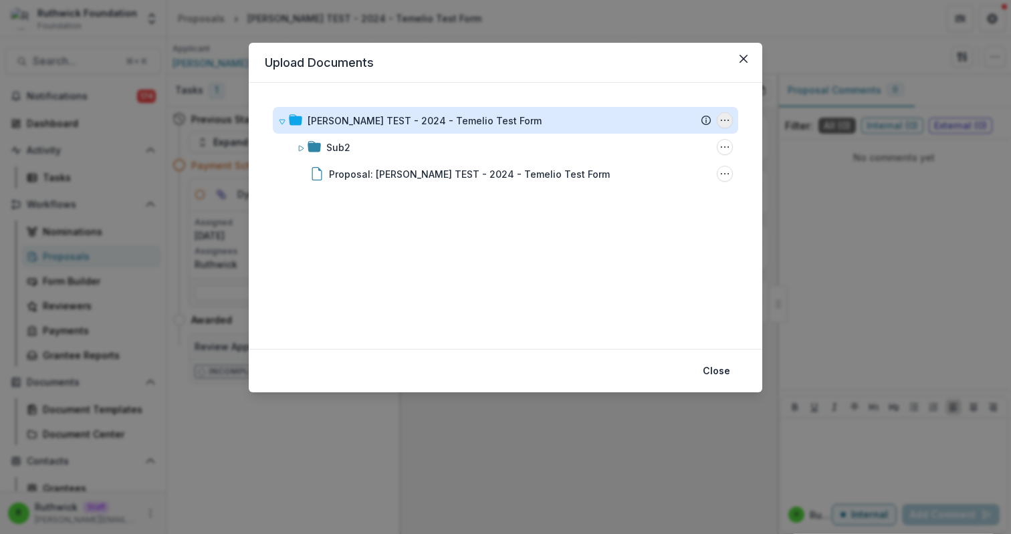
click at [722, 122] on icon "Ruthwick TEST - 2024 - Temelio Test Form Options" at bounding box center [725, 120] width 11 height 11
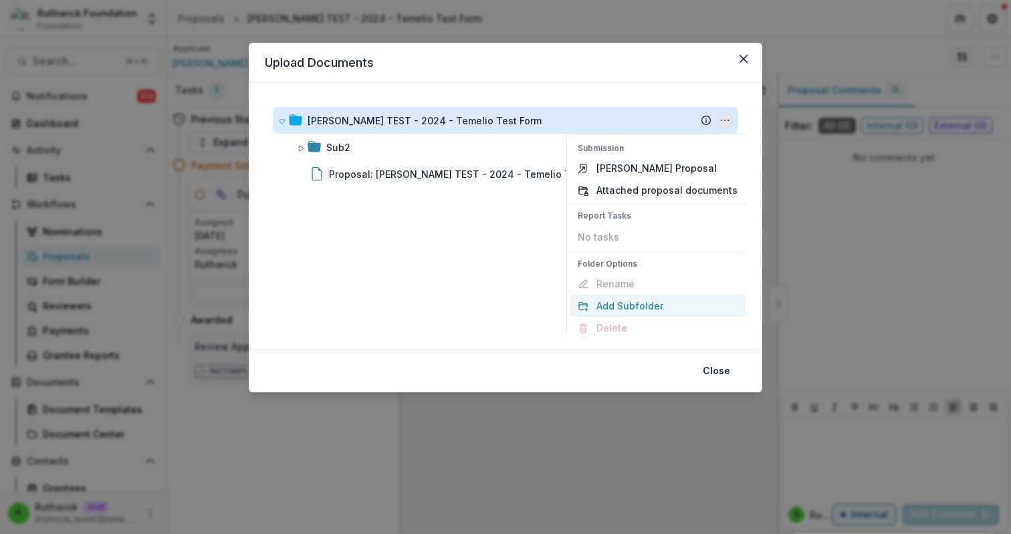
click at [645, 297] on button "Add Subfolder" at bounding box center [658, 306] width 176 height 22
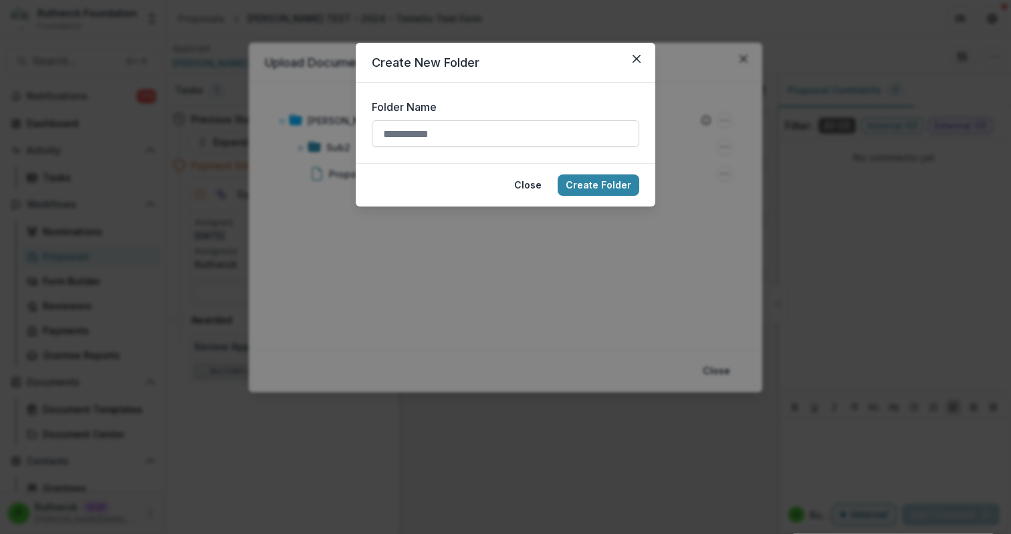
click at [517, 133] on input "Folder Name" at bounding box center [506, 133] width 268 height 27
type input "****"
click at [599, 191] on button "Create Folder" at bounding box center [599, 185] width 82 height 21
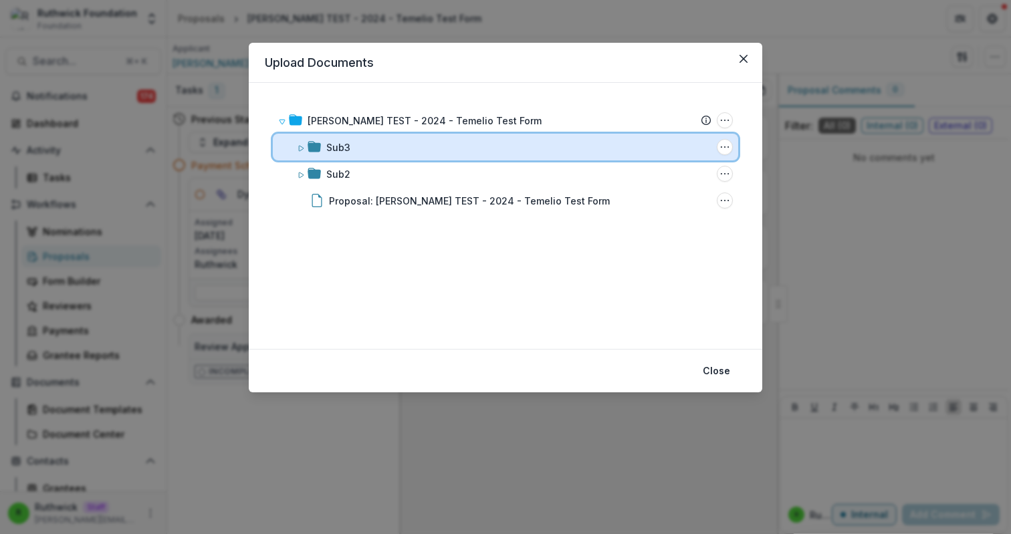
click at [302, 144] on icon at bounding box center [301, 148] width 8 height 8
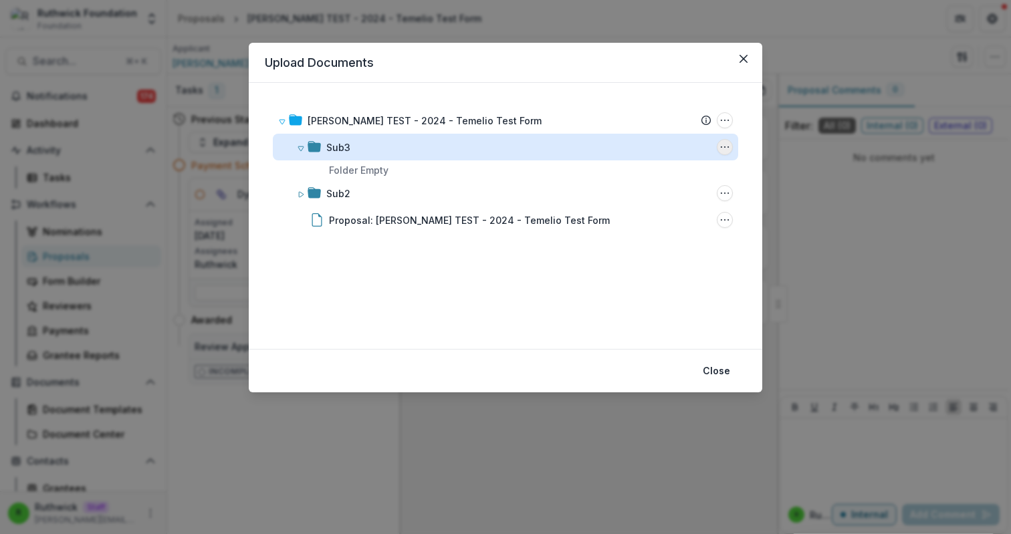
click at [726, 150] on button "Sub3 Options" at bounding box center [725, 147] width 16 height 16
click at [675, 219] on button "Add Subfolder" at bounding box center [658, 217] width 143 height 22
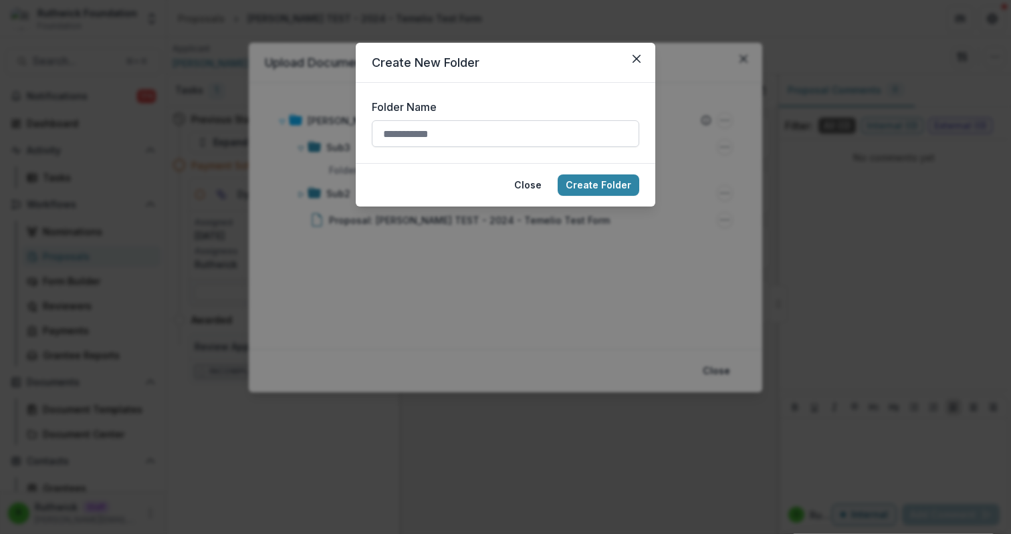
click at [490, 132] on input "Folder Name" at bounding box center [506, 133] width 268 height 27
type input "*****"
click at [558, 175] on button "Create Folder" at bounding box center [599, 185] width 82 height 21
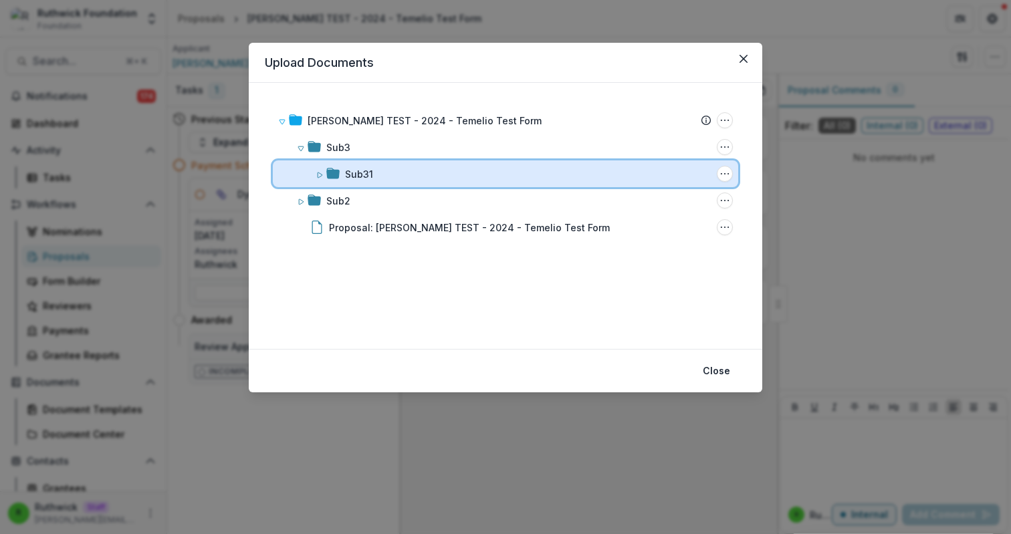
click at [319, 173] on icon at bounding box center [320, 175] width 8 height 8
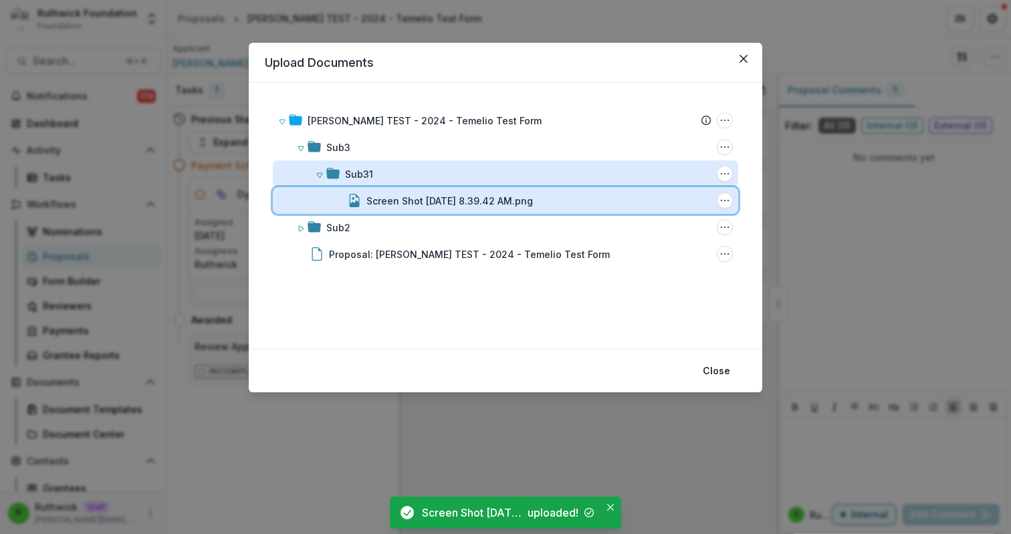
click at [641, 204] on div "Screen Shot 2025-08-18 at 8.39.42 AM.png" at bounding box center [538, 201] width 345 height 14
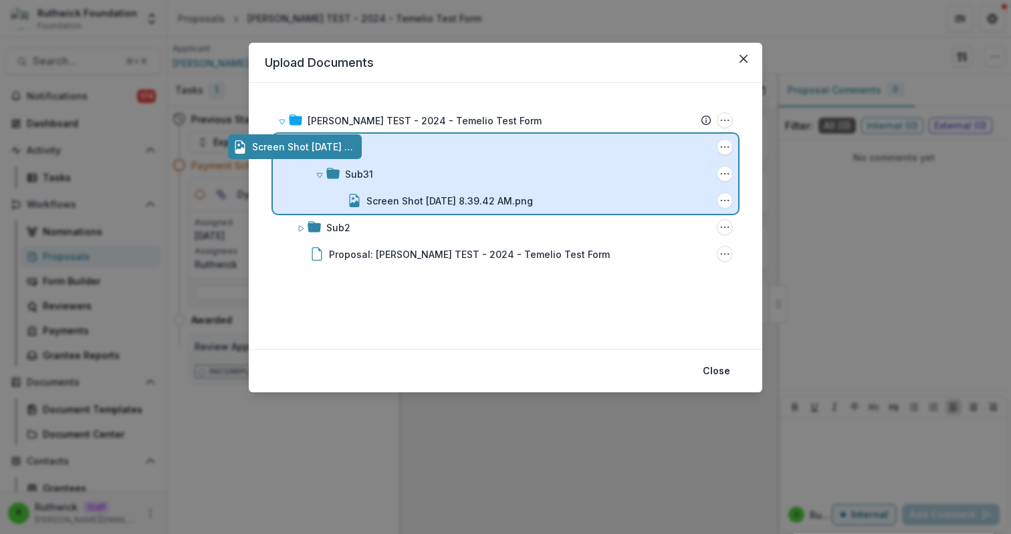
drag, startPoint x: 611, startPoint y: 201, endPoint x: 566, endPoint y: 149, distance: 68.8
click at [566, 149] on div "Ruthwick TEST - 2024 - Temelio Test Form Submission Temelio Proposal Attached p…" at bounding box center [506, 216] width 514 height 266
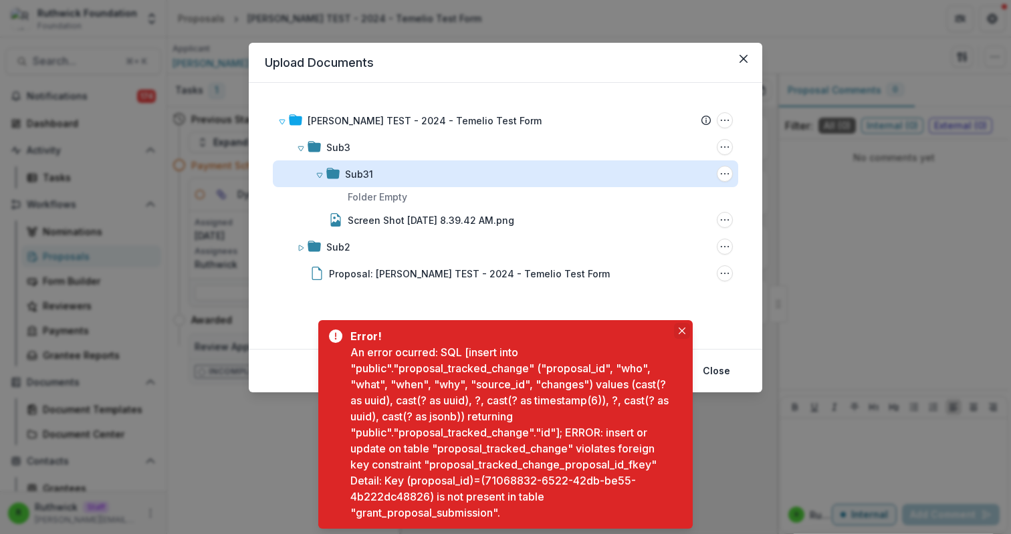
click at [683, 332] on icon "Close" at bounding box center [682, 331] width 7 height 7
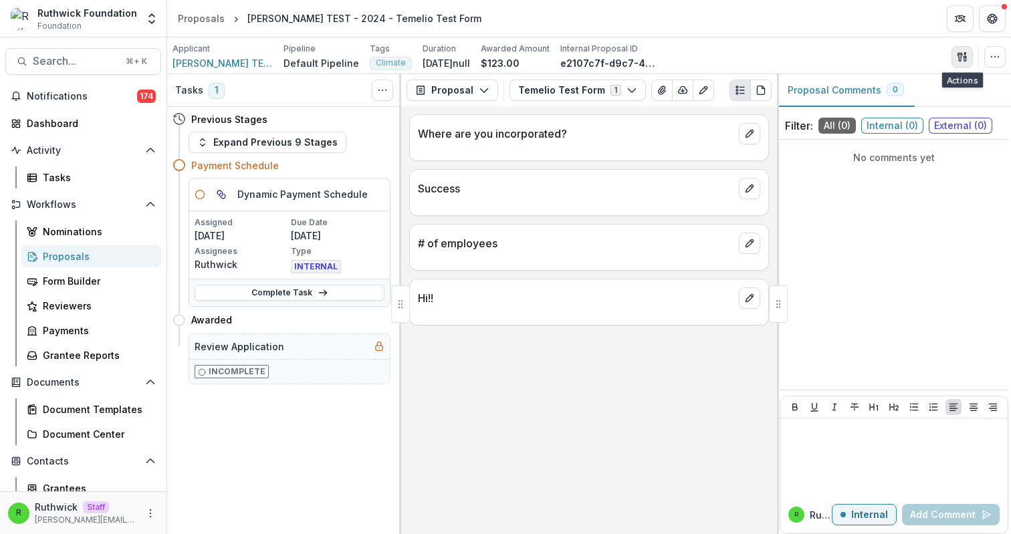
click at [956, 66] on button "button" at bounding box center [962, 56] width 21 height 21
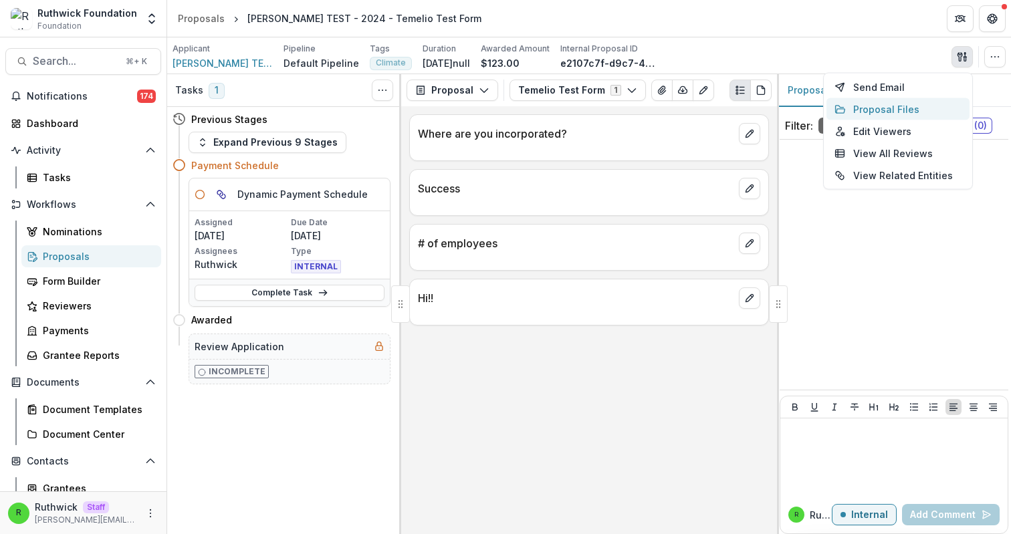
click at [897, 118] on button "Proposal Files" at bounding box center [898, 109] width 143 height 22
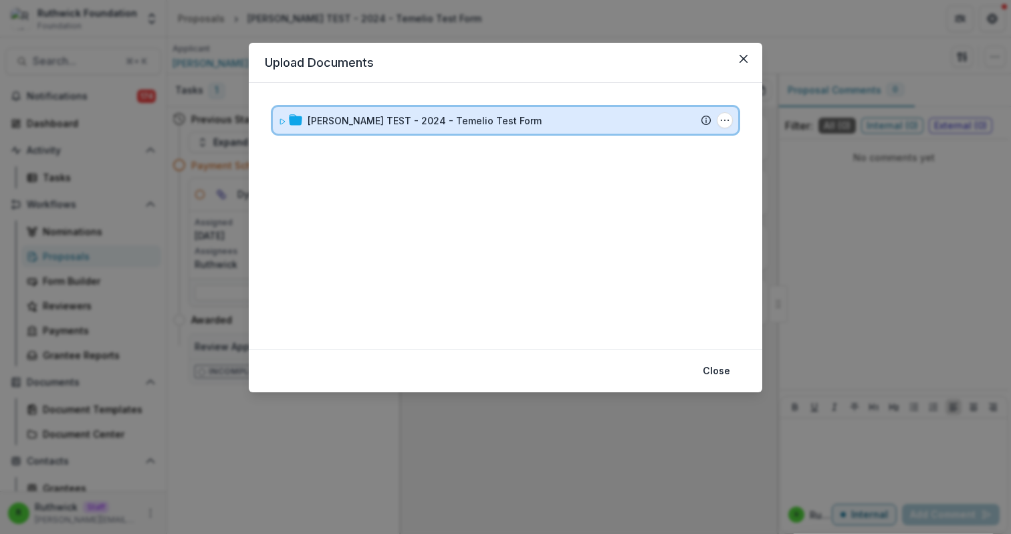
click at [657, 125] on div "[PERSON_NAME] TEST - 2024 - Temelio Test Form" at bounding box center [510, 121] width 404 height 14
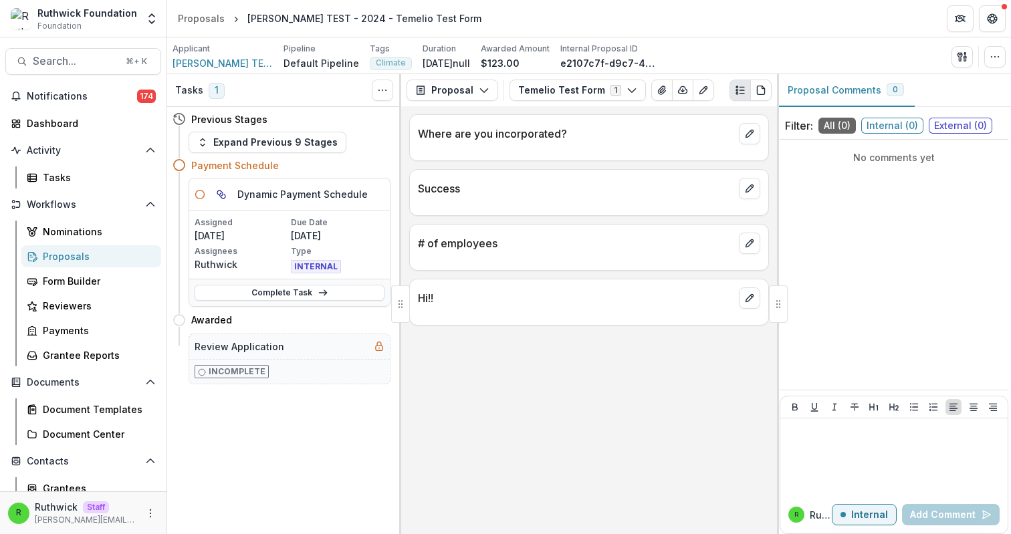
click at [727, 33] on header "Proposals Ruthwick TEST - 2024 - Temelio Test Form" at bounding box center [589, 18] width 844 height 37
click at [679, 68] on div "Applicant Ruthwick TEST Pipeline Default Pipeline Tags Climate All tags Climate…" at bounding box center [589, 56] width 833 height 27
click at [652, 64] on div "Applicant Ruthwick TEST Pipeline Default Pipeline Tags Climate All tags Climate…" at bounding box center [589, 56] width 833 height 27
drag, startPoint x: 652, startPoint y: 64, endPoint x: 647, endPoint y: 39, distance: 25.2
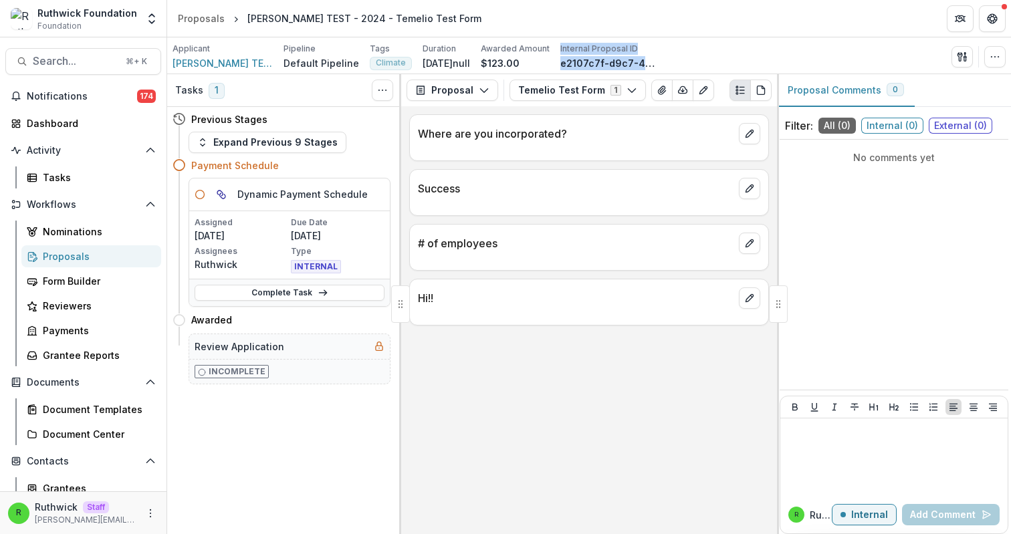
click at [647, 40] on div "Applicant Ruthwick TEST Pipeline Default Pipeline Tags Climate All tags Climate…" at bounding box center [589, 55] width 844 height 37
click at [647, 39] on div "Applicant Ruthwick TEST Pipeline Default Pipeline Tags Climate All tags Climate…" at bounding box center [589, 55] width 844 height 37
click at [968, 60] on button "button" at bounding box center [962, 56] width 21 height 21
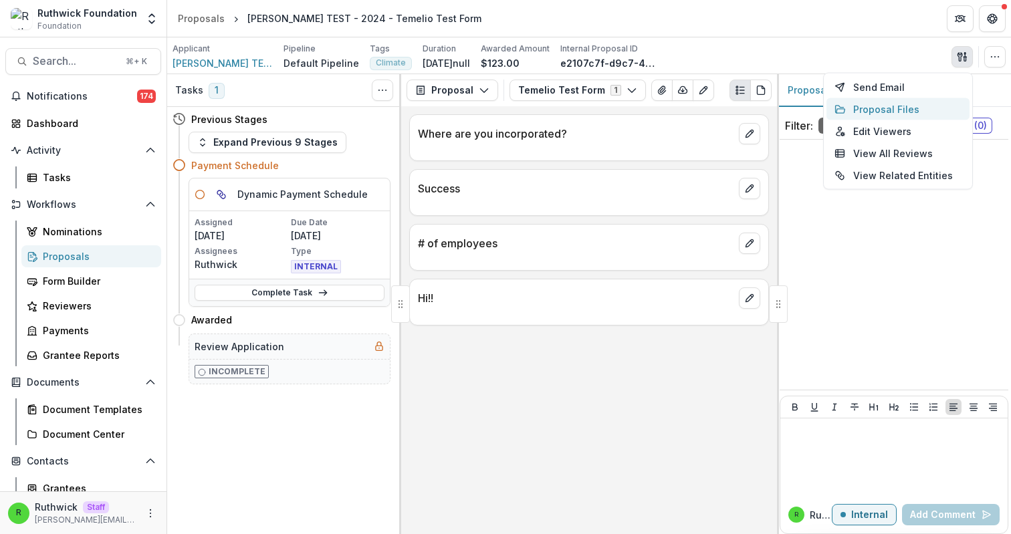
click at [898, 109] on button "Proposal Files" at bounding box center [898, 109] width 143 height 22
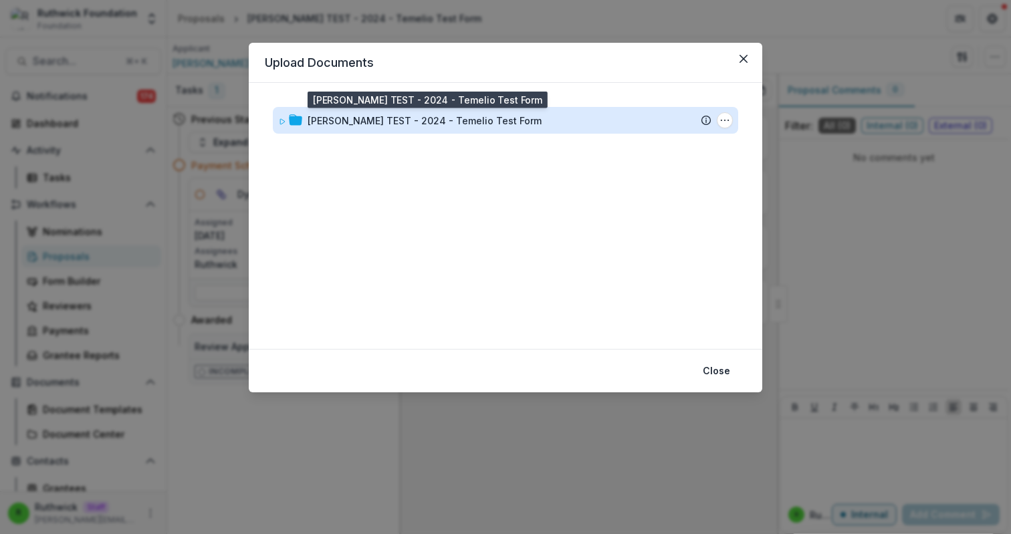
click at [451, 120] on div "Ruthwick TEST - 2024 - Temelio Test Form" at bounding box center [425, 121] width 234 height 14
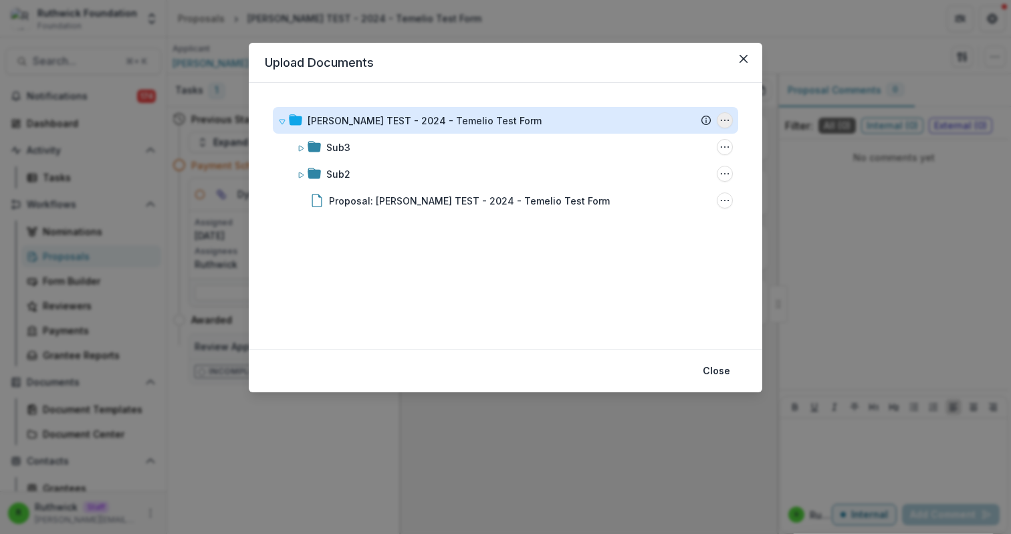
click at [728, 119] on icon "Ruthwick TEST - 2024 - Temelio Test Form Options" at bounding box center [725, 120] width 11 height 11
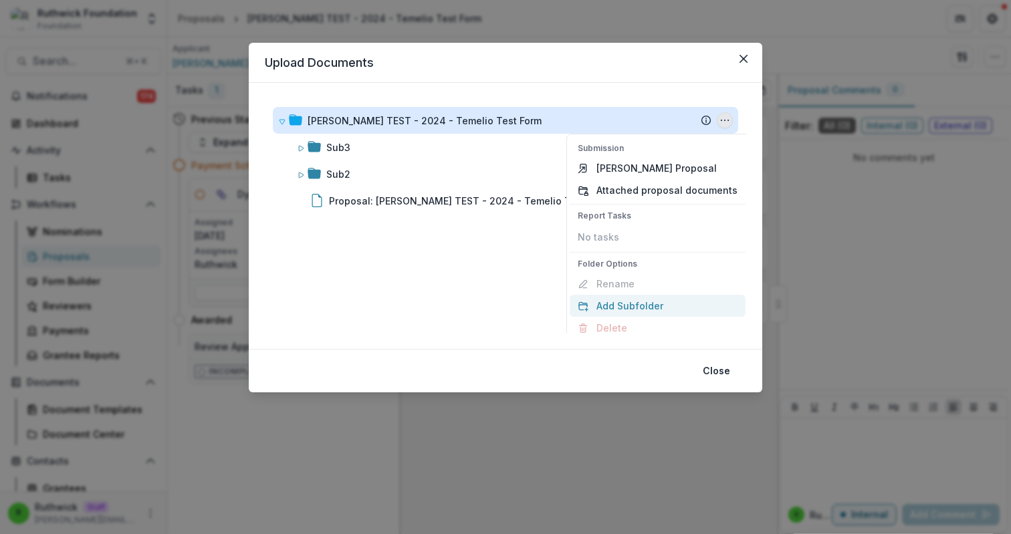
click at [659, 302] on button "Add Subfolder" at bounding box center [658, 306] width 176 height 22
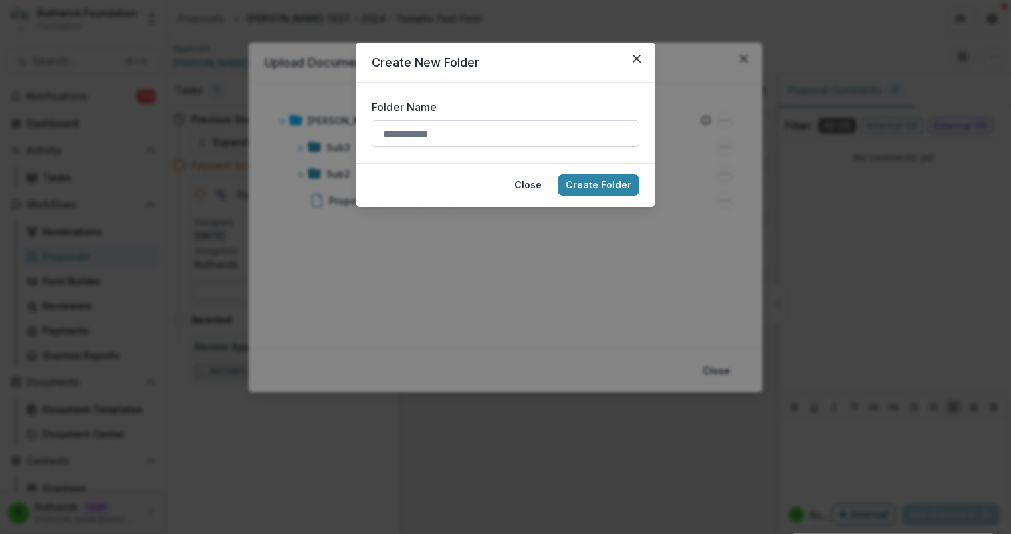
click at [490, 128] on input "Folder Name" at bounding box center [506, 133] width 268 height 27
type input "****"
click at [619, 183] on button "Create Folder" at bounding box center [599, 185] width 82 height 21
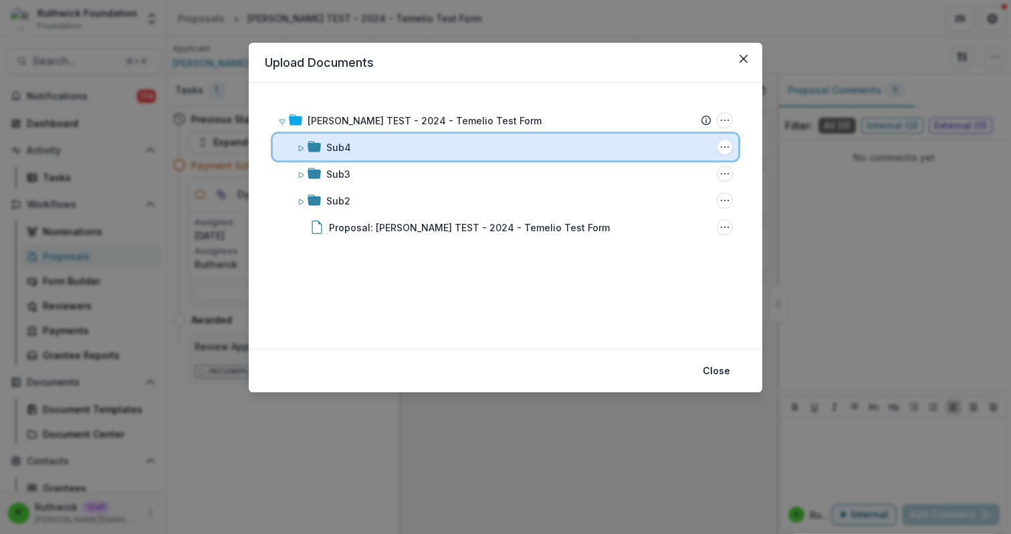
click at [304, 146] on icon at bounding box center [301, 148] width 8 height 8
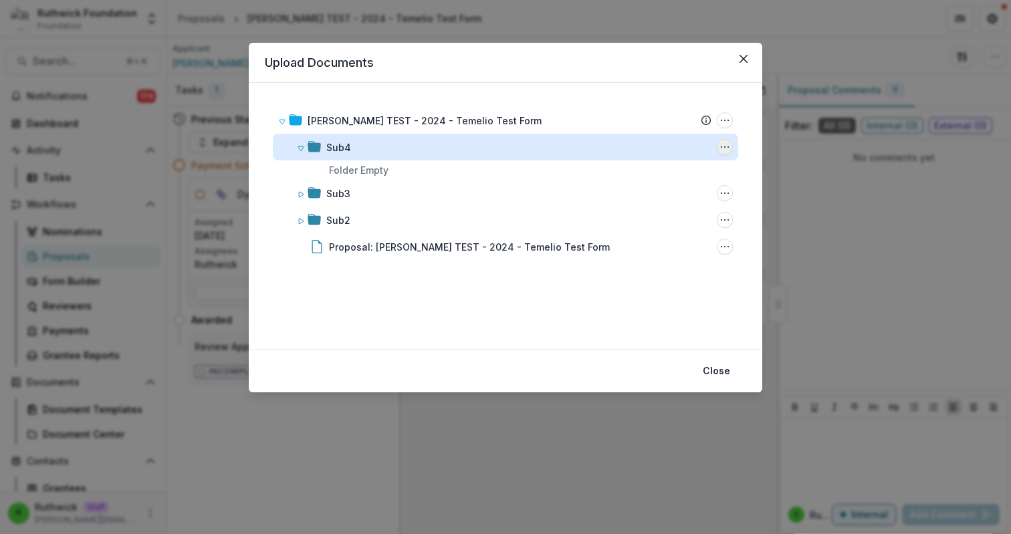
click at [726, 148] on icon "Sub4 Options" at bounding box center [725, 147] width 11 height 11
click at [662, 221] on button "Add Subfolder" at bounding box center [658, 217] width 143 height 22
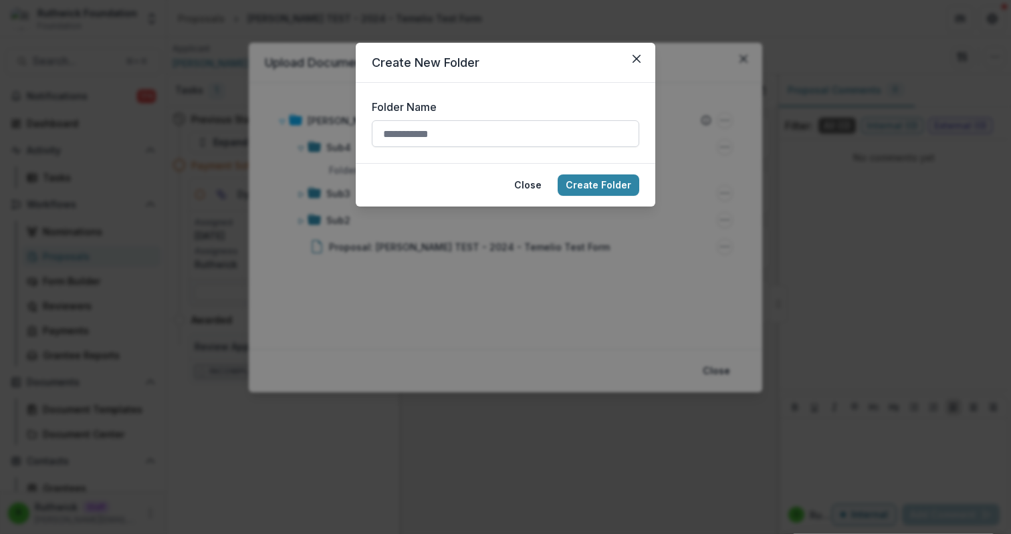
click at [525, 125] on input "Folder Name" at bounding box center [506, 133] width 268 height 27
type input "*****"
click at [604, 187] on button "Create Folder" at bounding box center [599, 185] width 82 height 21
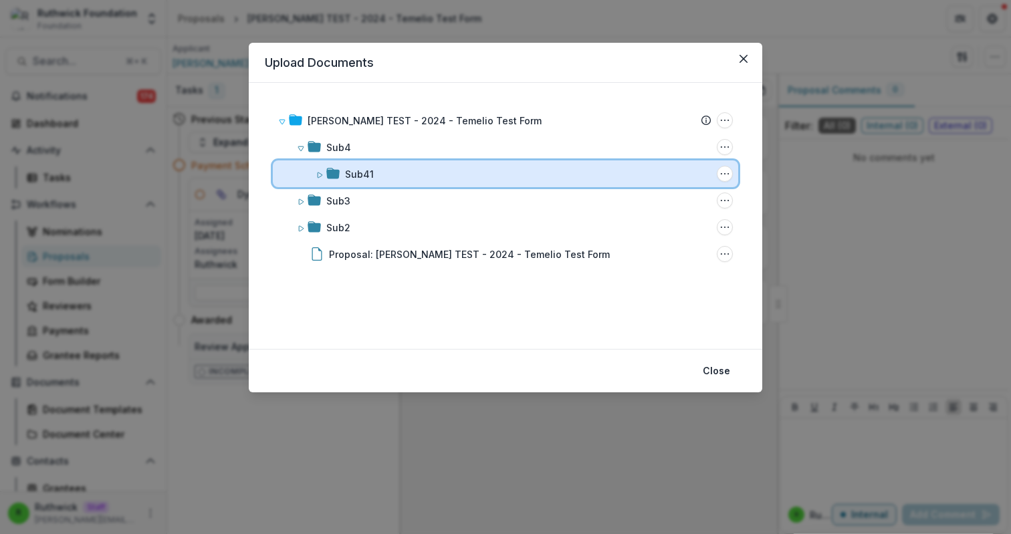
click at [671, 171] on div "Sub41" at bounding box center [528, 174] width 366 height 14
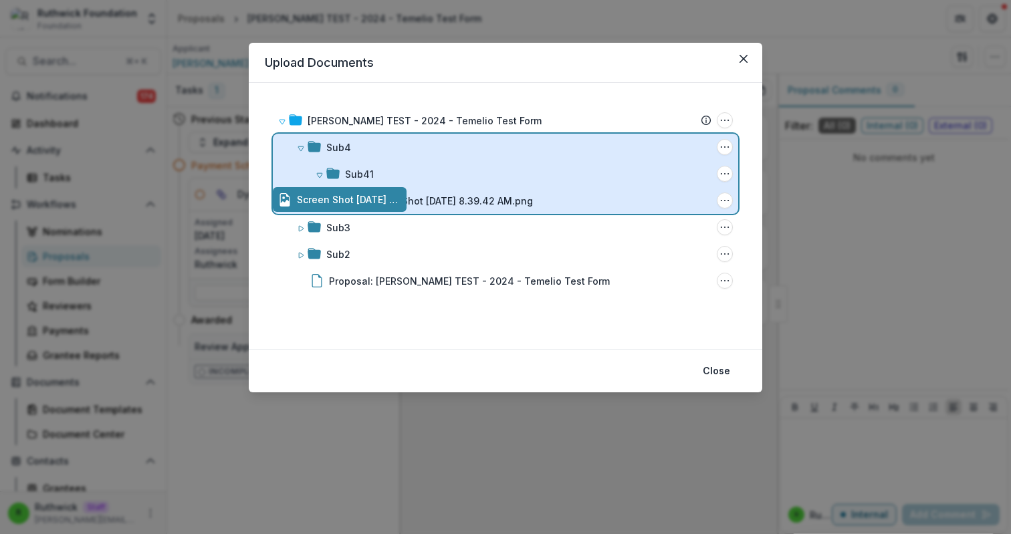
drag, startPoint x: 582, startPoint y: 203, endPoint x: 554, endPoint y: 150, distance: 59.5
click at [554, 150] on div "Ruthwick TEST - 2024 - Temelio Test Form Submission Temelio Proposal Attached p…" at bounding box center [506, 216] width 514 height 266
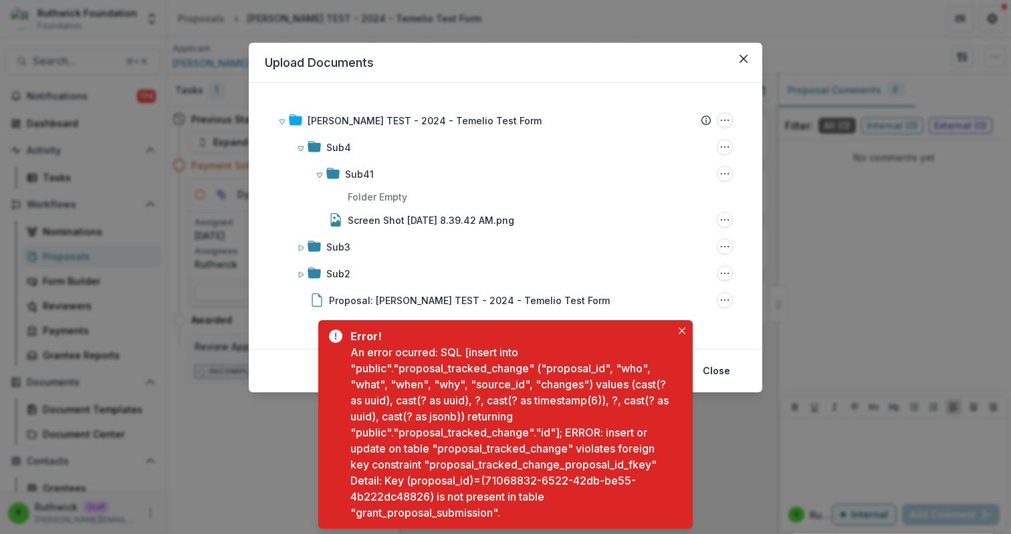
click at [507, 201] on p "Folder Empty" at bounding box center [512, 196] width 452 height 19
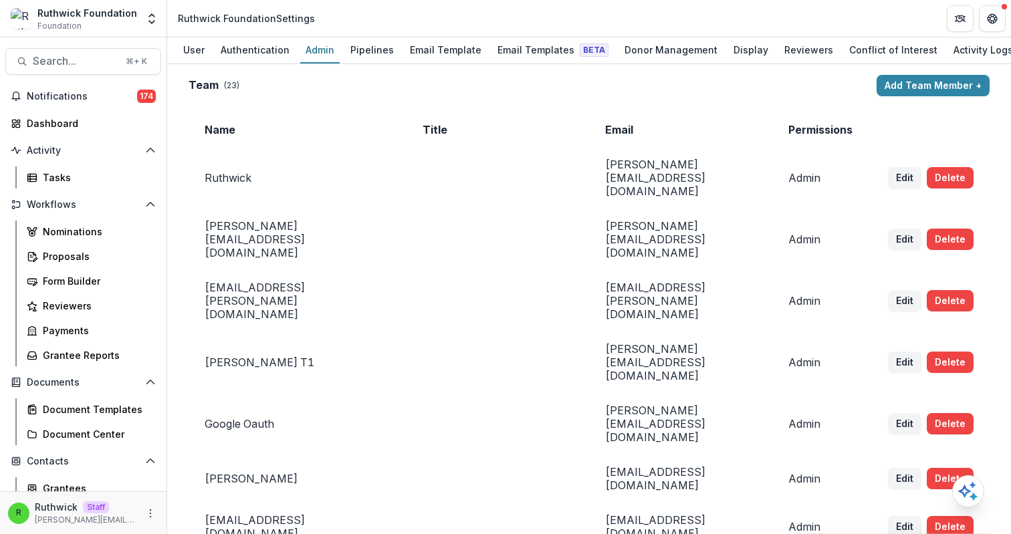
scroll to position [2752, 0]
